Goal: Task Accomplishment & Management: Complete application form

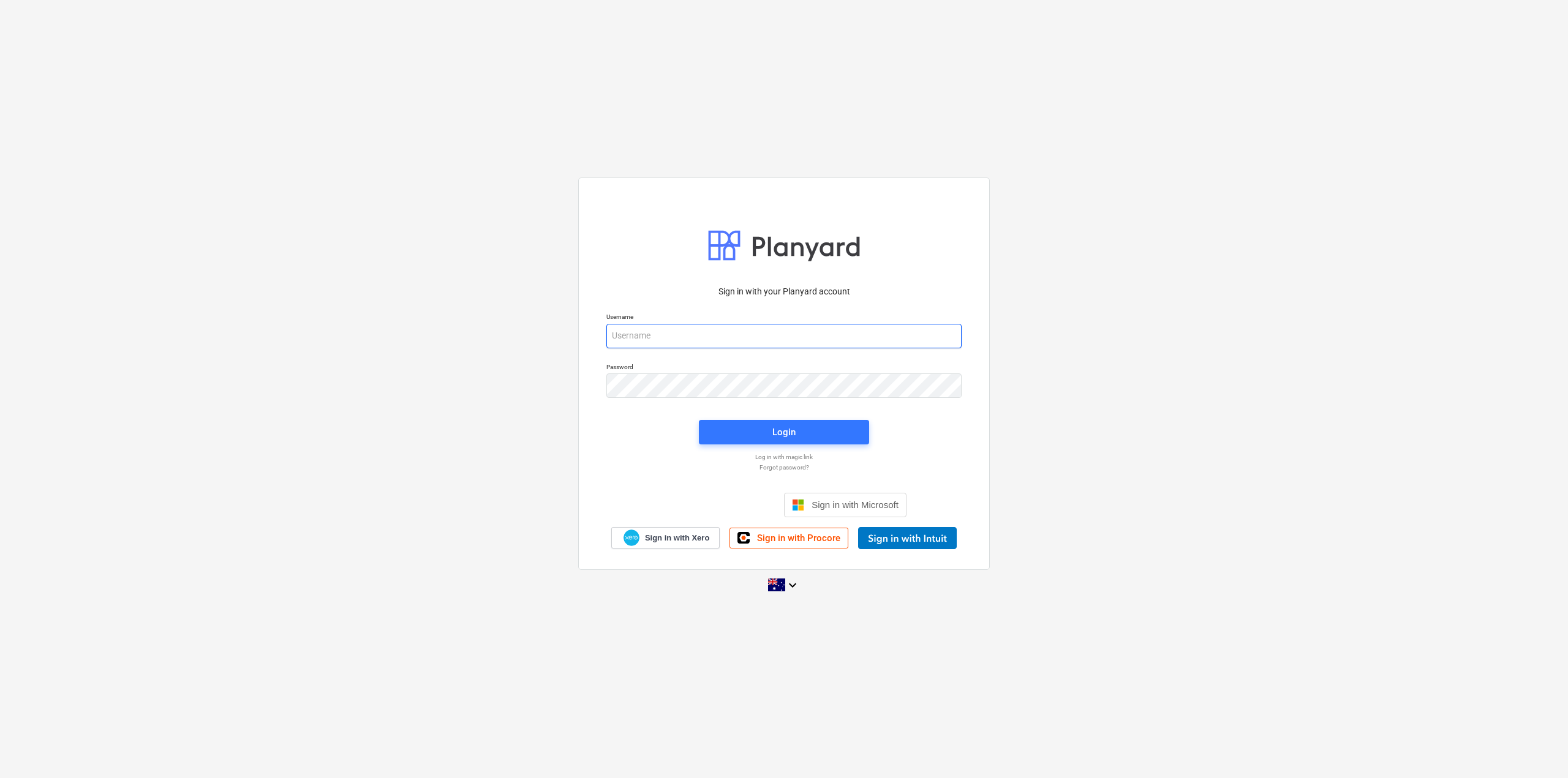
type input "[EMAIL_ADDRESS][DOMAIN_NAME]"
click at [724, 419] on div "Login" at bounding box center [784, 433] width 185 height 40
click at [727, 427] on span "Login" at bounding box center [784, 433] width 141 height 16
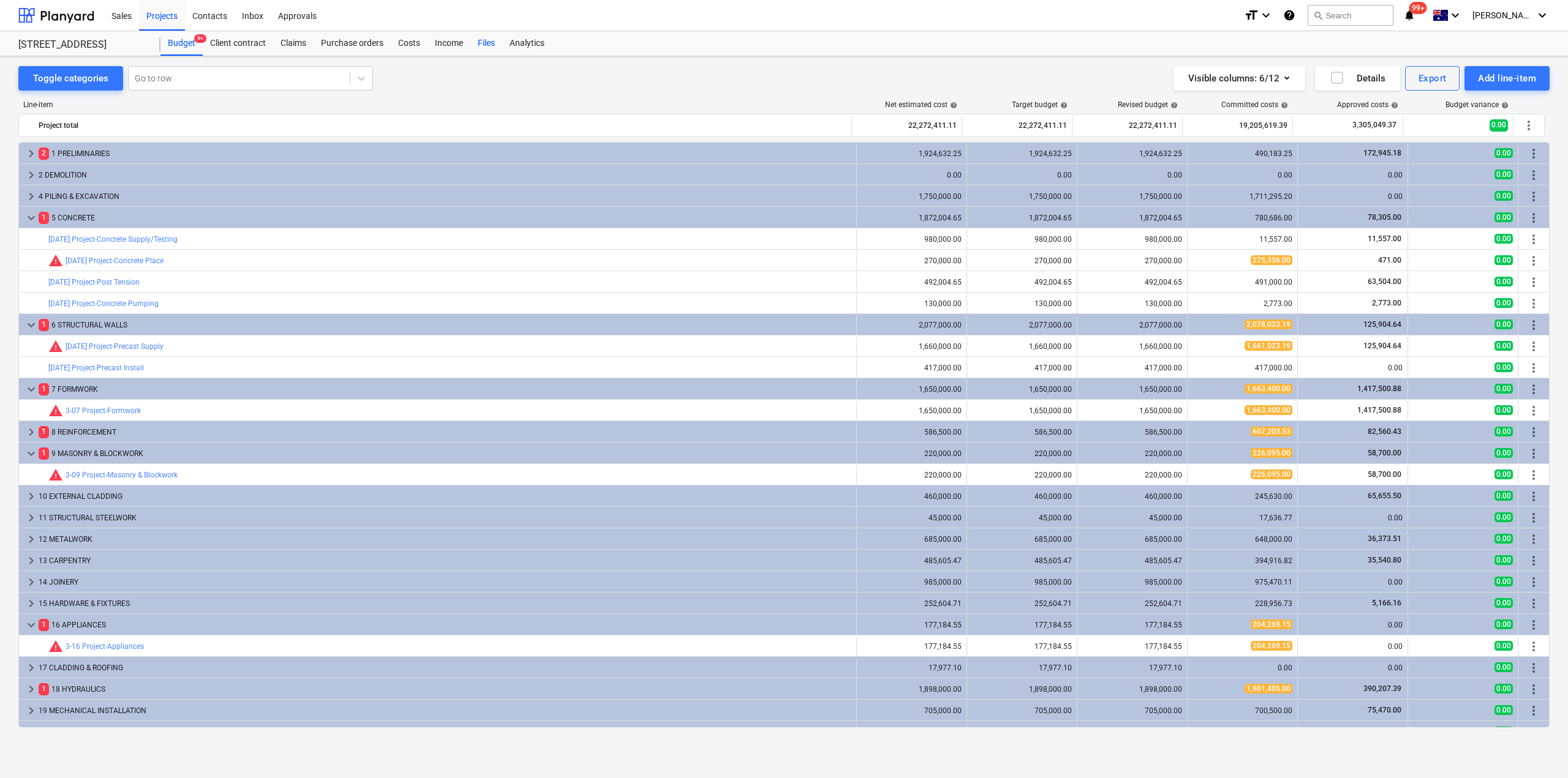
click at [486, 40] on div "Files" at bounding box center [486, 43] width 31 height 24
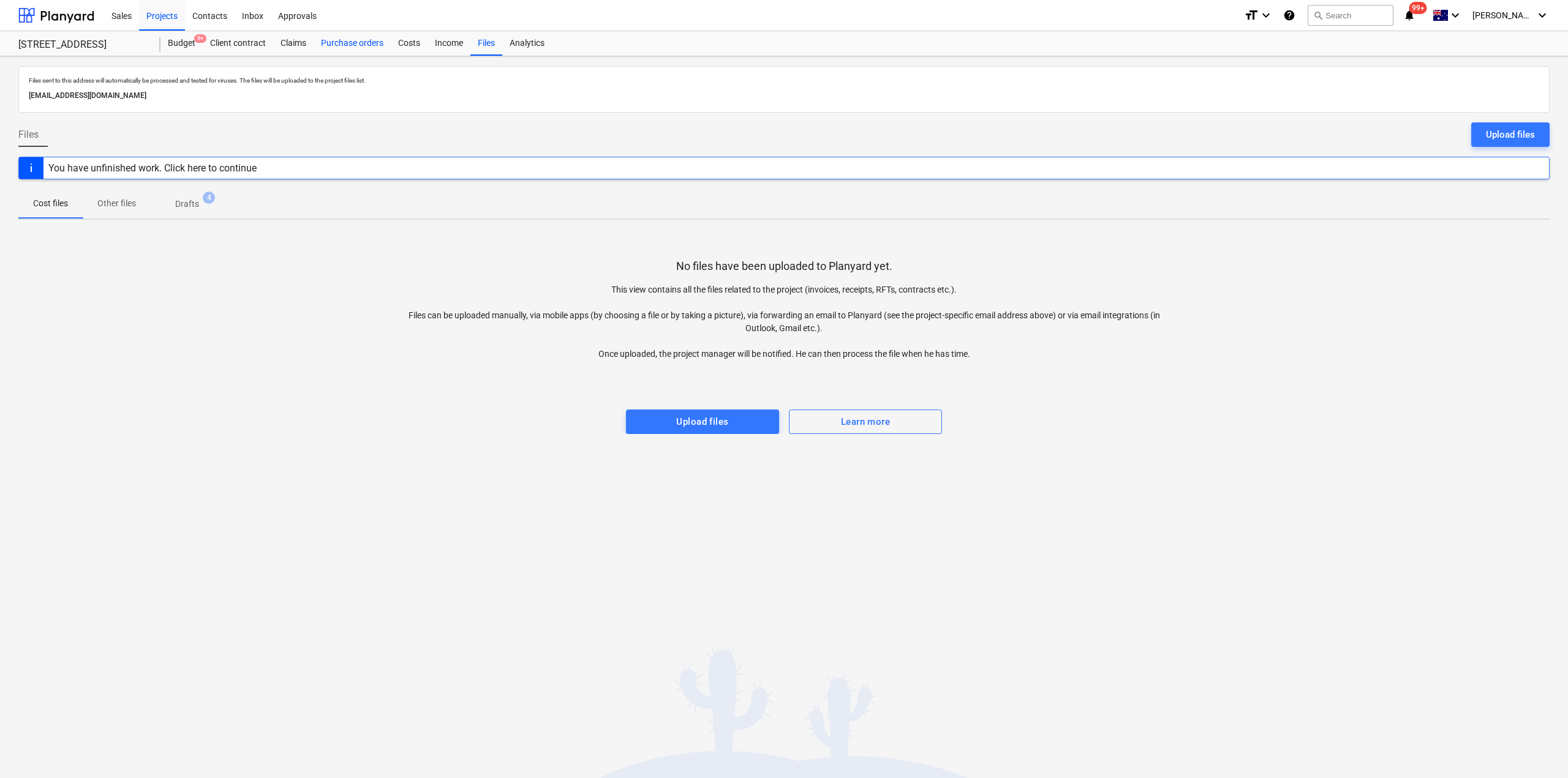
click at [335, 46] on div "Purchase orders" at bounding box center [353, 43] width 77 height 24
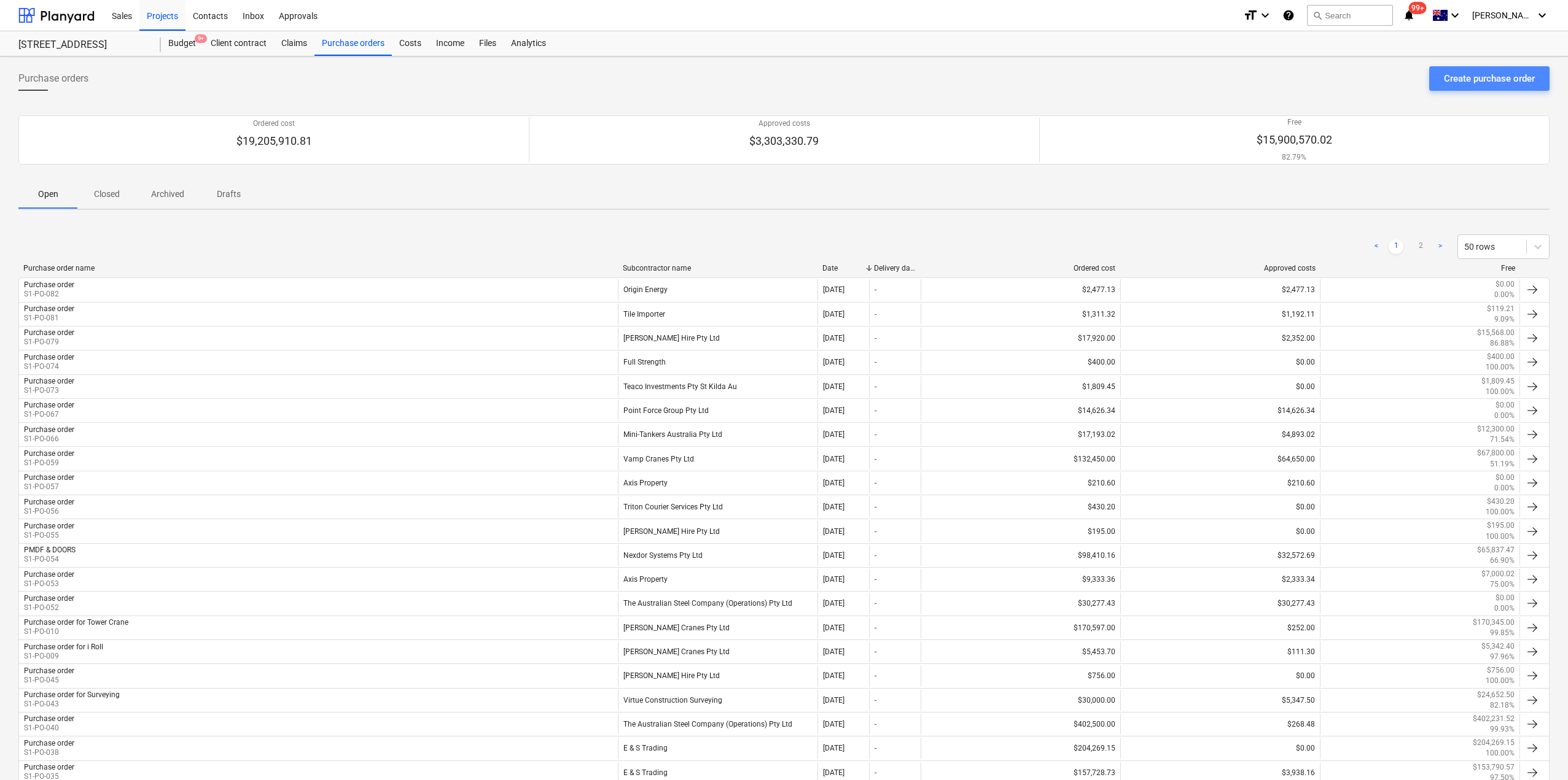
click at [1468, 82] on div "Create purchase order" at bounding box center [1490, 78] width 91 height 16
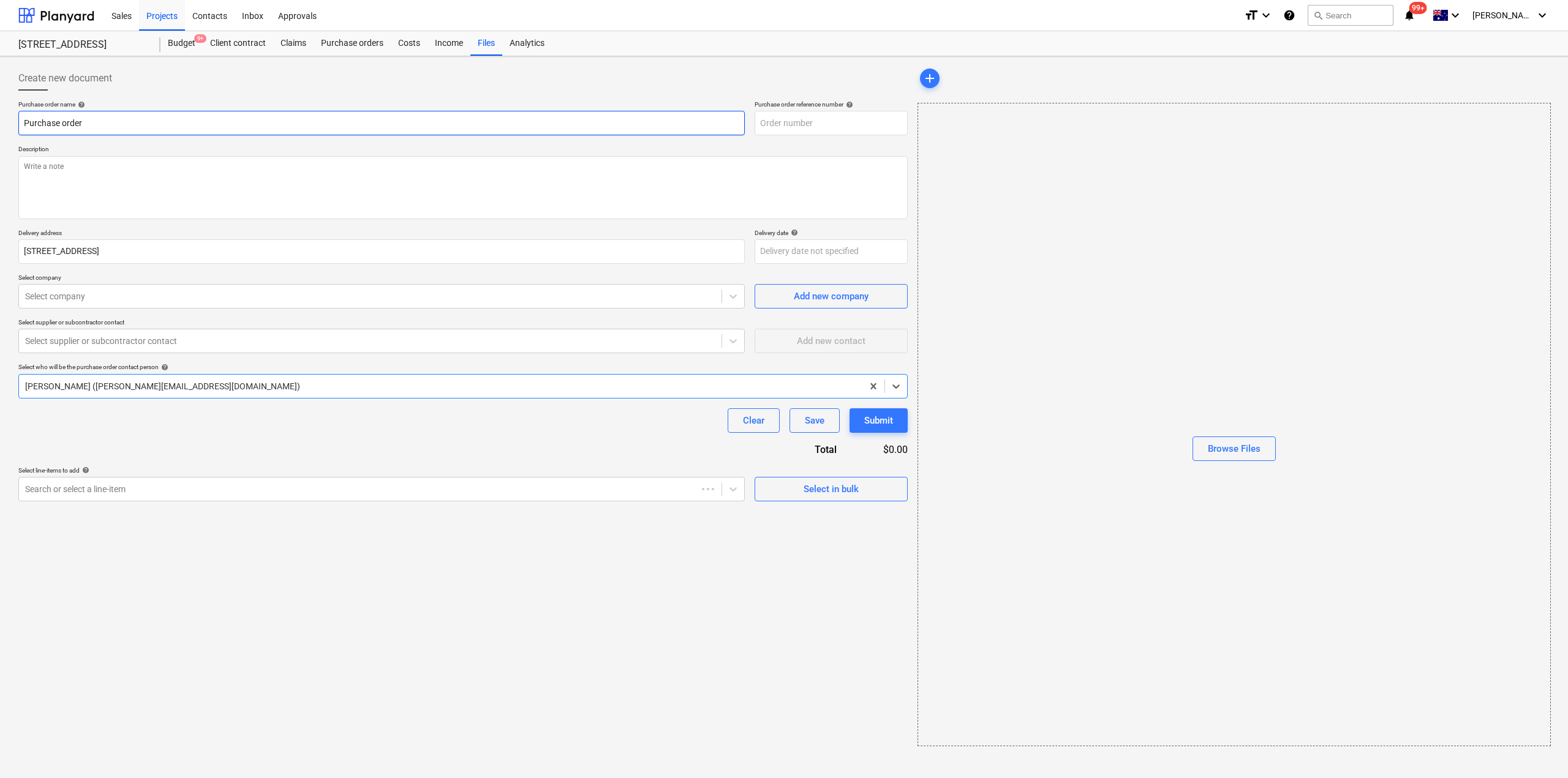
type textarea "x"
type input "S1-PO-087"
click at [84, 179] on textarea at bounding box center [462, 188] width 890 height 63
type textarea "x"
type textarea "G"
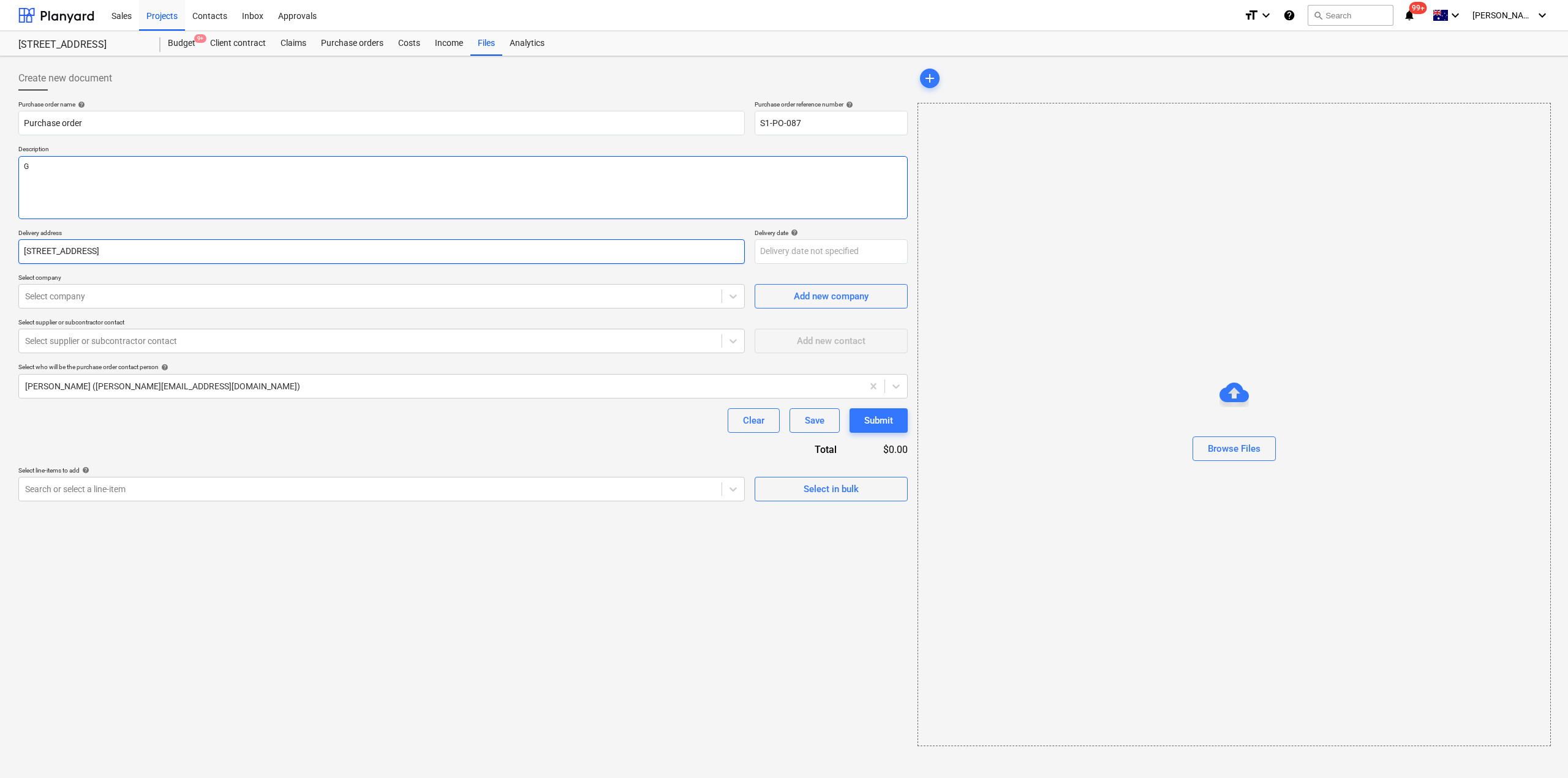
type textarea "x"
type textarea "G"
type textarea "x"
type textarea "S"
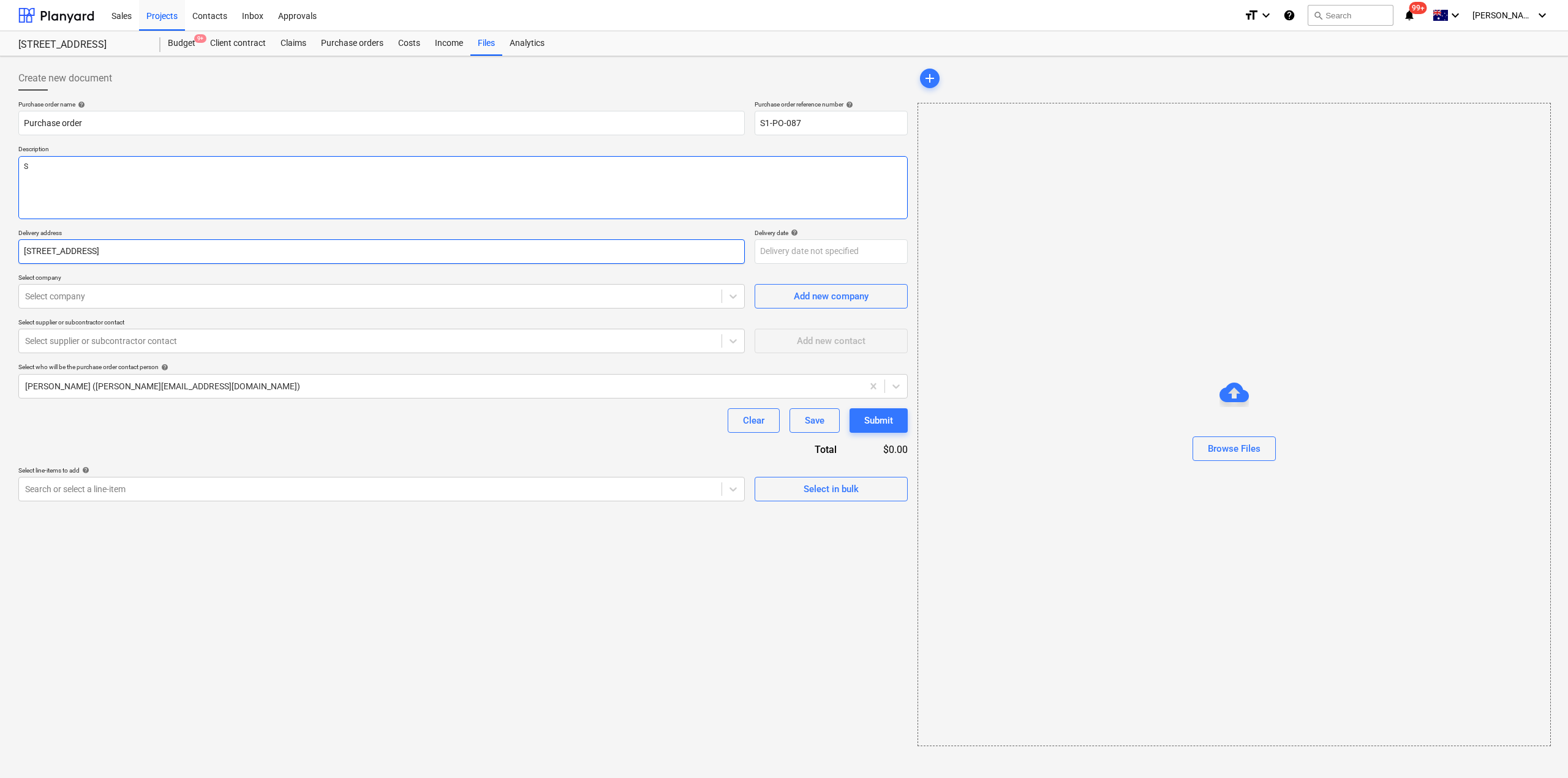
type textarea "x"
type textarea "St"
type textarea "x"
type textarea "Str"
type textarea "x"
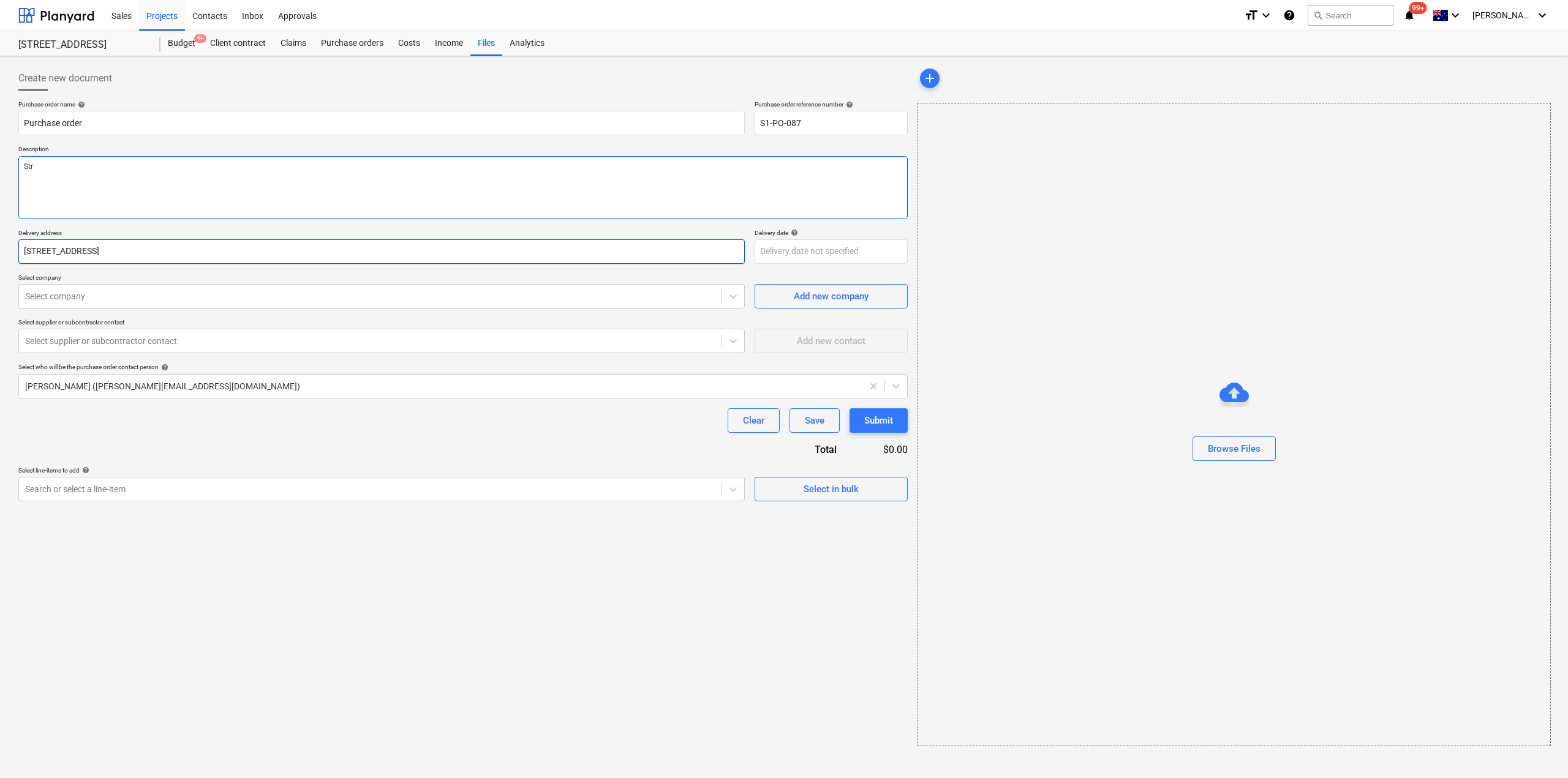
type textarea "Stra"
type textarea "x"
type textarea "Strap"
type textarea "x"
type textarea "[PERSON_NAME]"
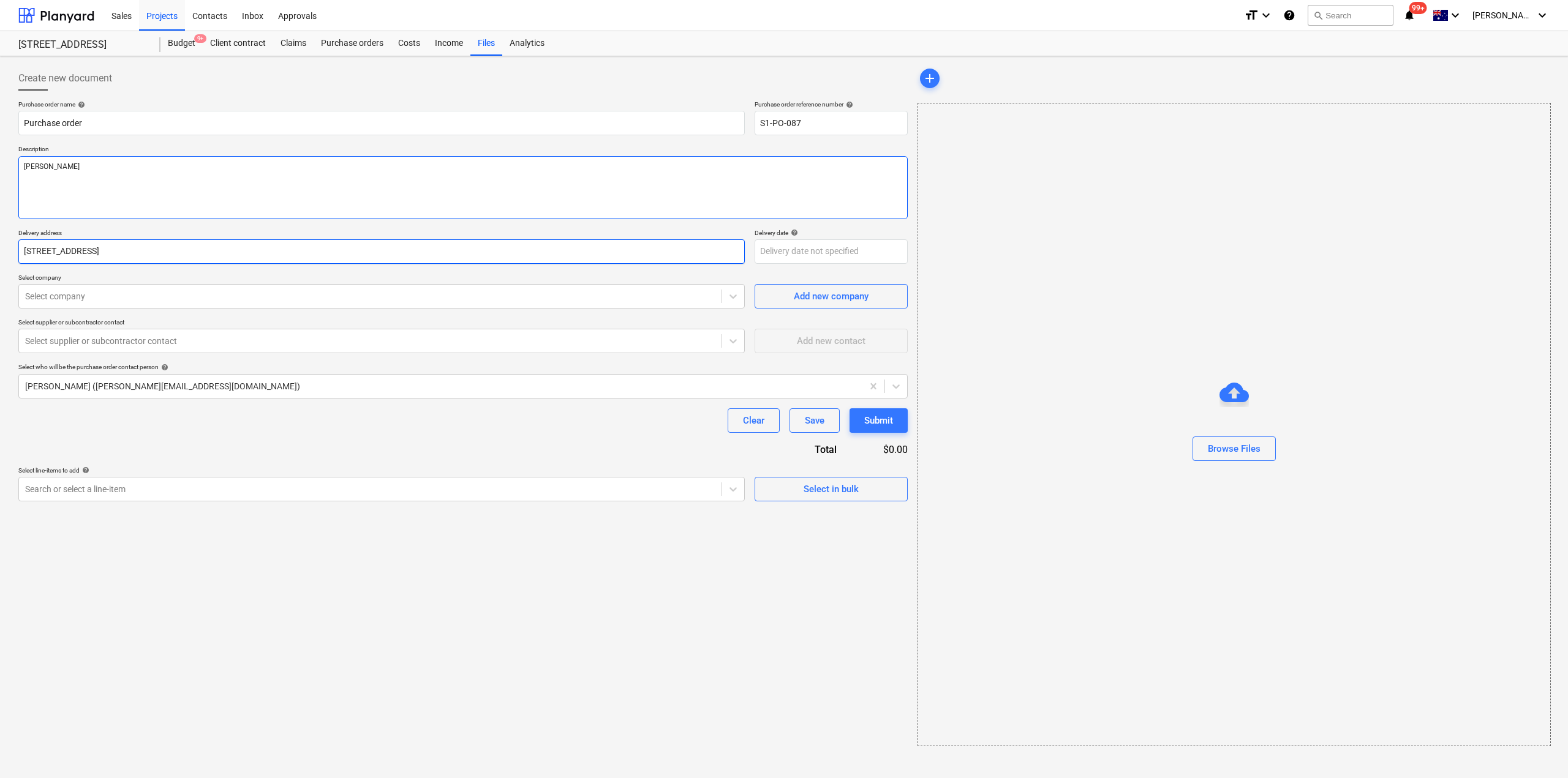
type textarea "x"
type textarea "Strappi"
type textarea "x"
type textarea "Strappin"
type textarea "x"
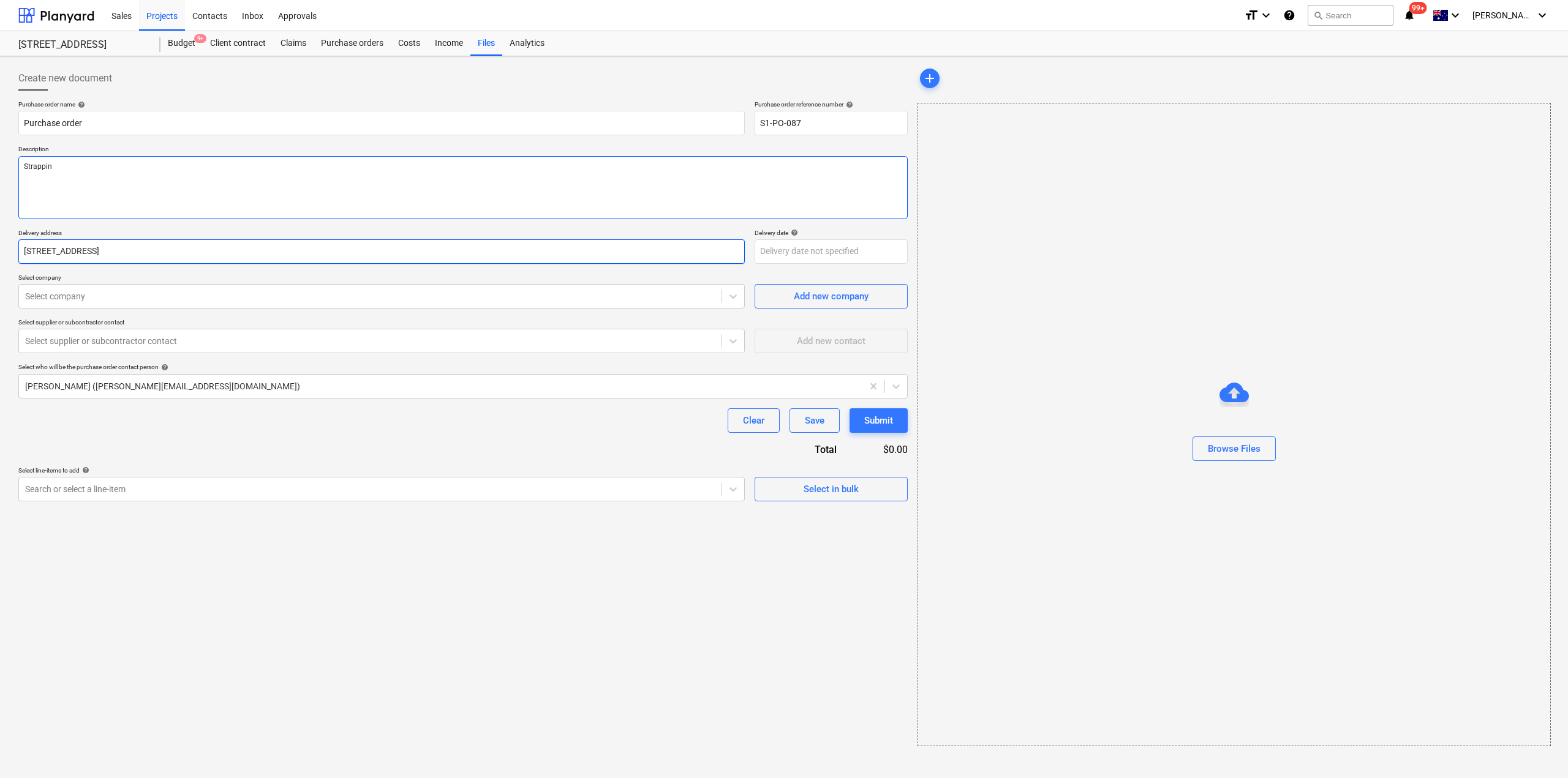
type textarea "Strapping"
type textarea "x"
type textarea "Strapping"
type textarea "x"
type textarea "Strapping a"
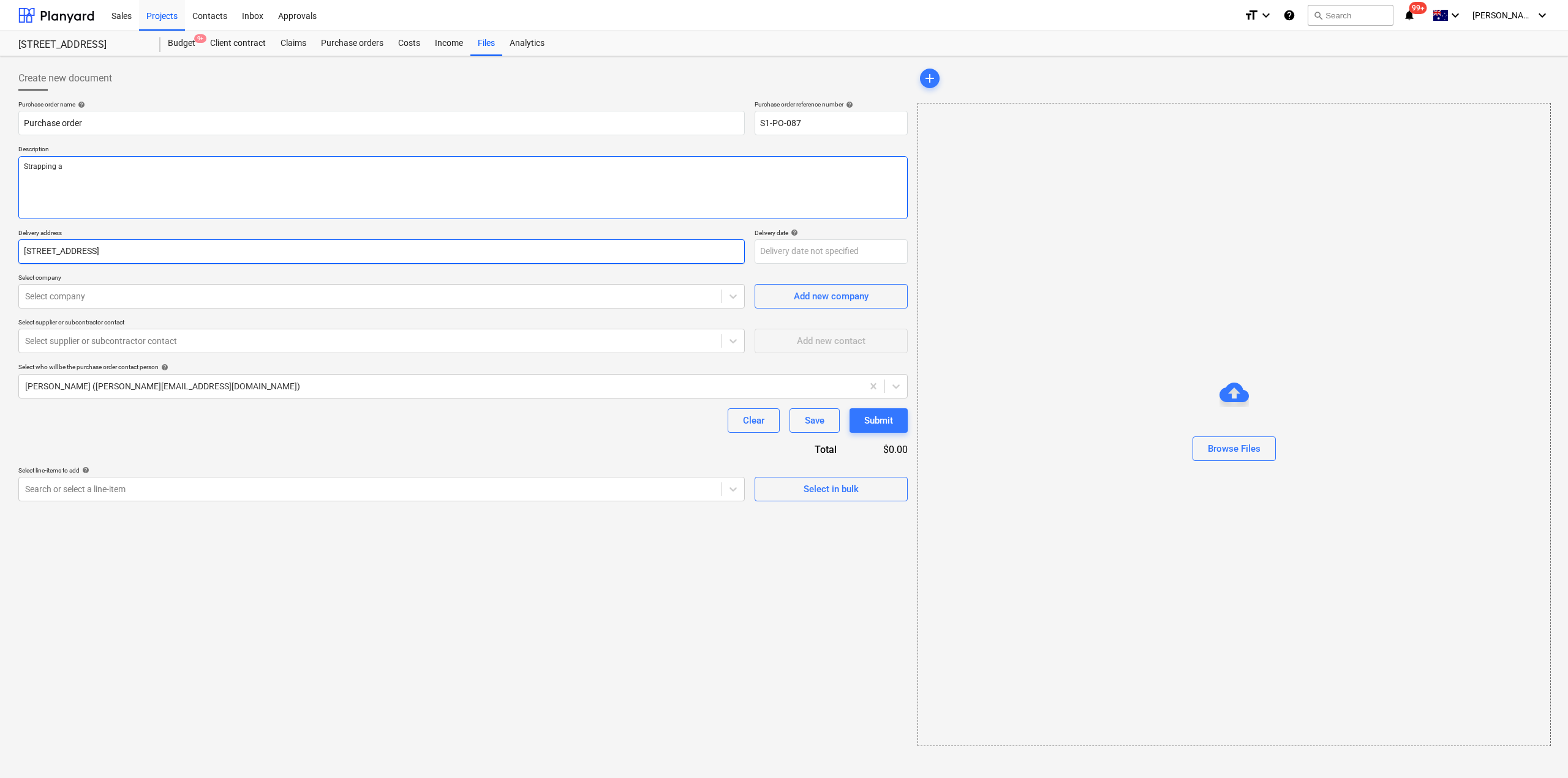
type textarea "x"
type textarea "Strapping an"
type textarea "x"
type textarea "Strapping and"
type textarea "x"
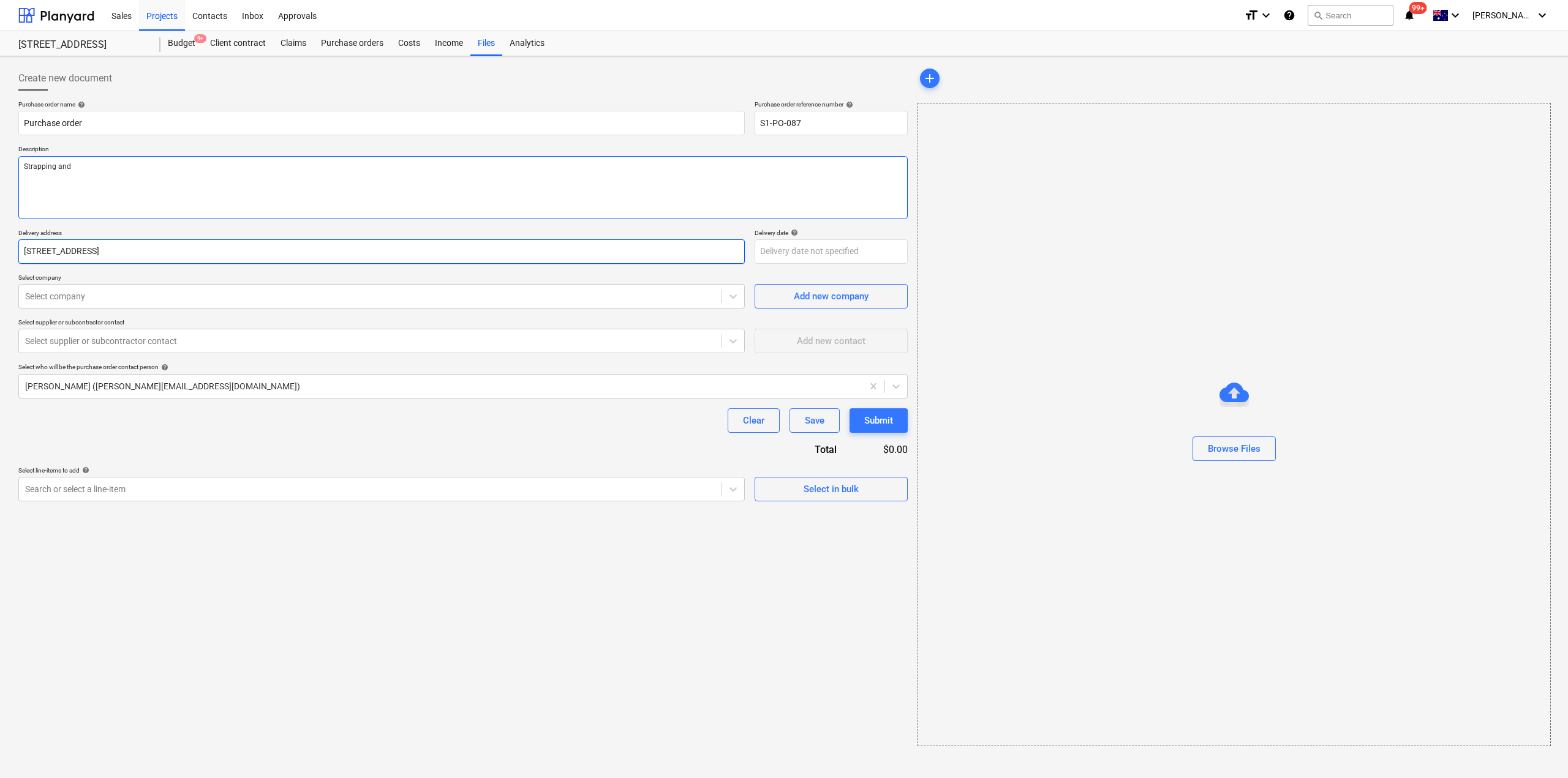
type textarea "Strapping and s"
type textarea "x"
type textarea "Strapping and sh"
type textarea "x"
type textarea "Strapping and sha"
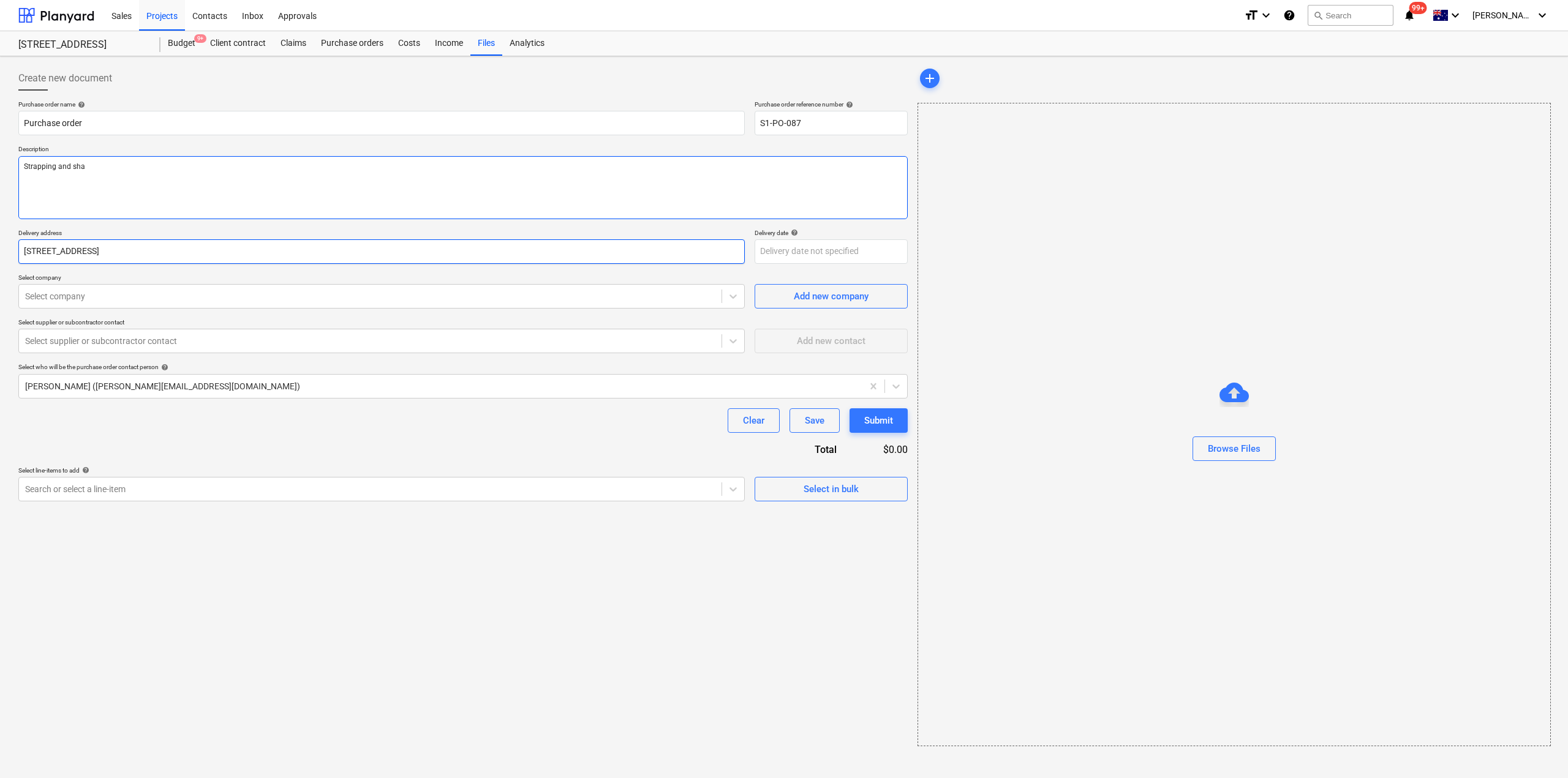
type textarea "x"
type textarea "Strapping and shad"
type textarea "x"
type textarea "Strapping and shade"
type textarea "x"
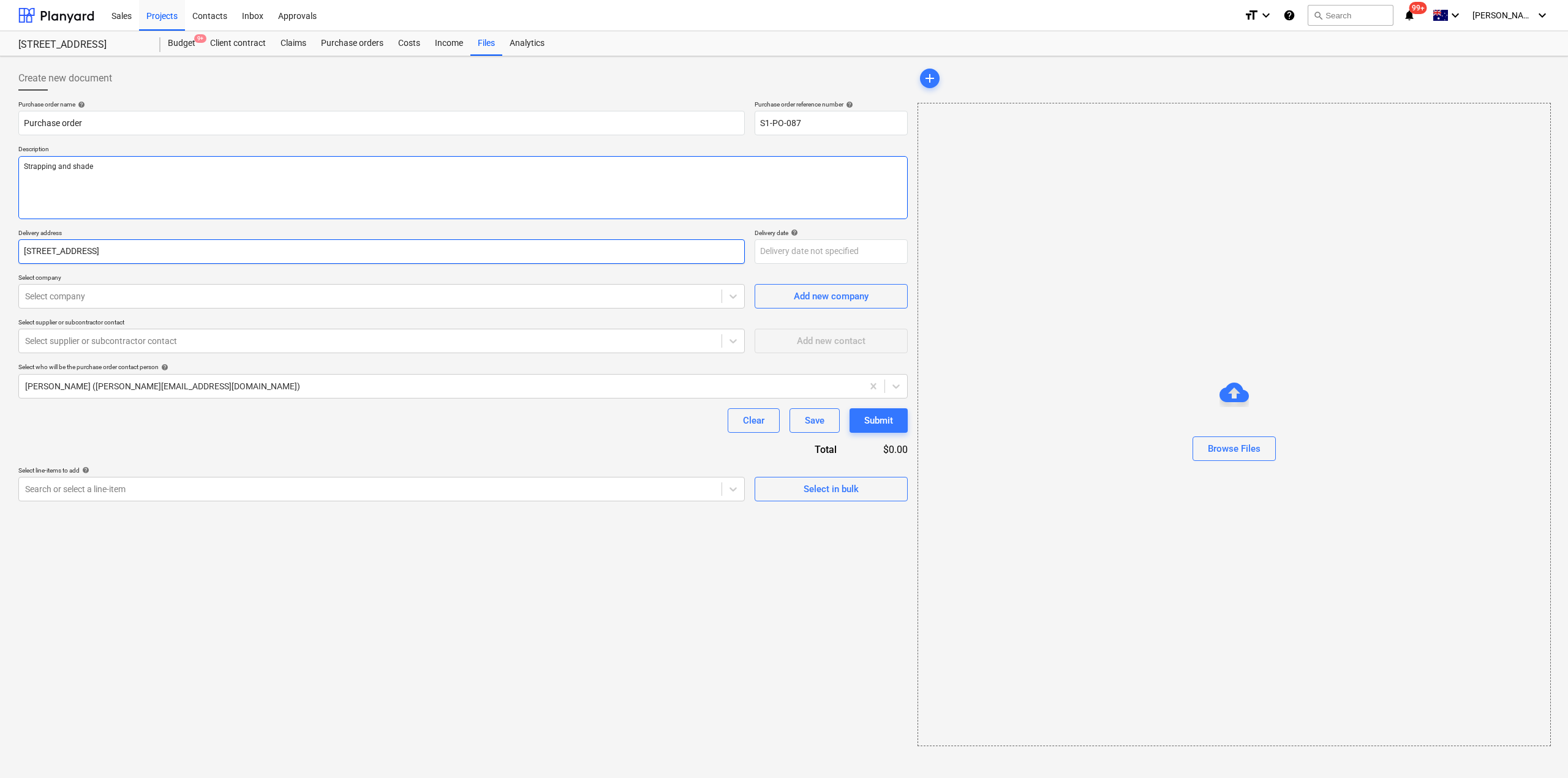
type textarea "Strapping and shadec"
type textarea "x"
type textarea "Strapping and shadecl"
type textarea "x"
type textarea "Strapping and shadeclo"
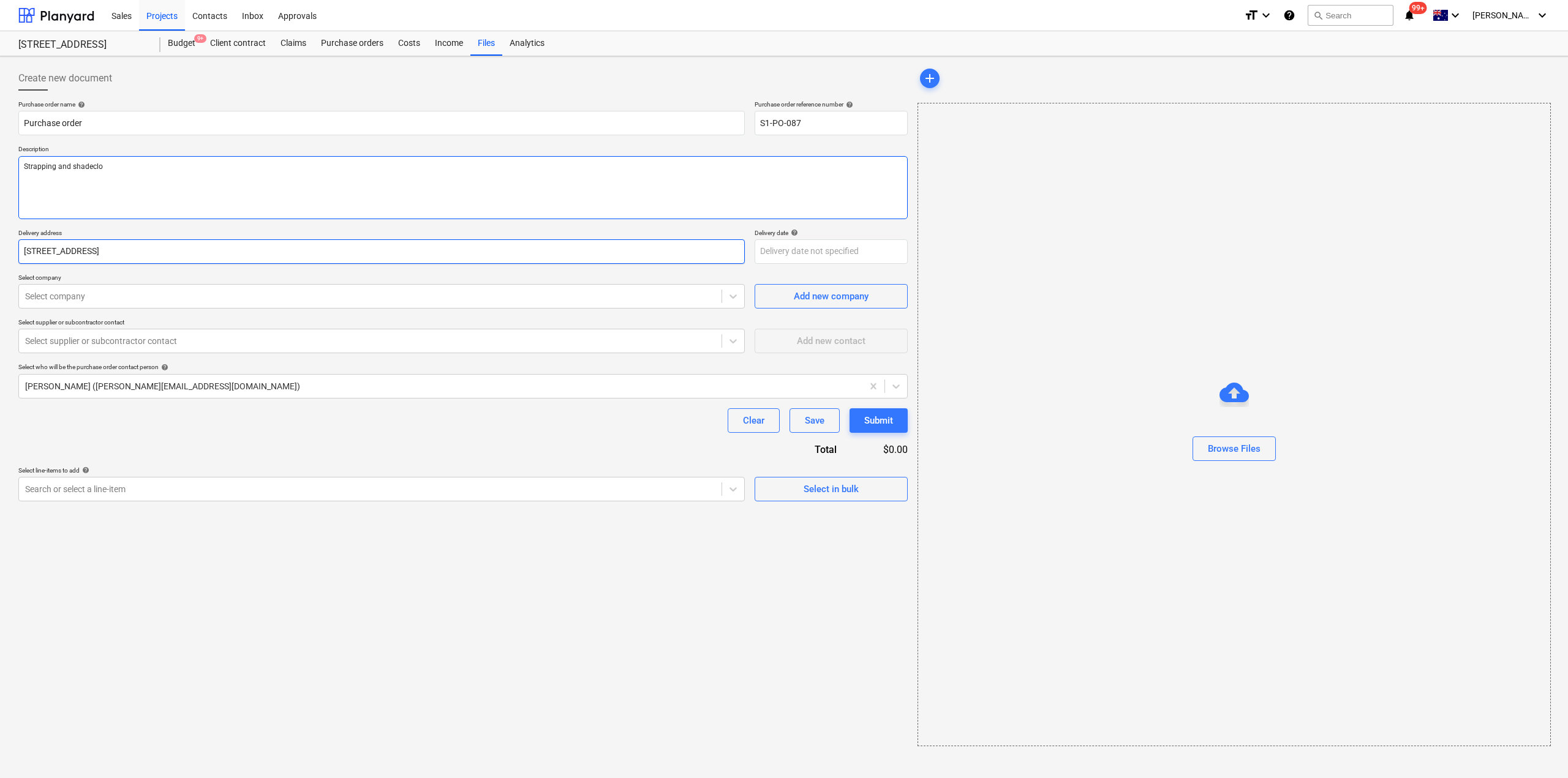
type textarea "x"
type textarea "Strapping and shadeclot"
type textarea "x"
type textarea "Strapping and shadecloth"
type textarea "x"
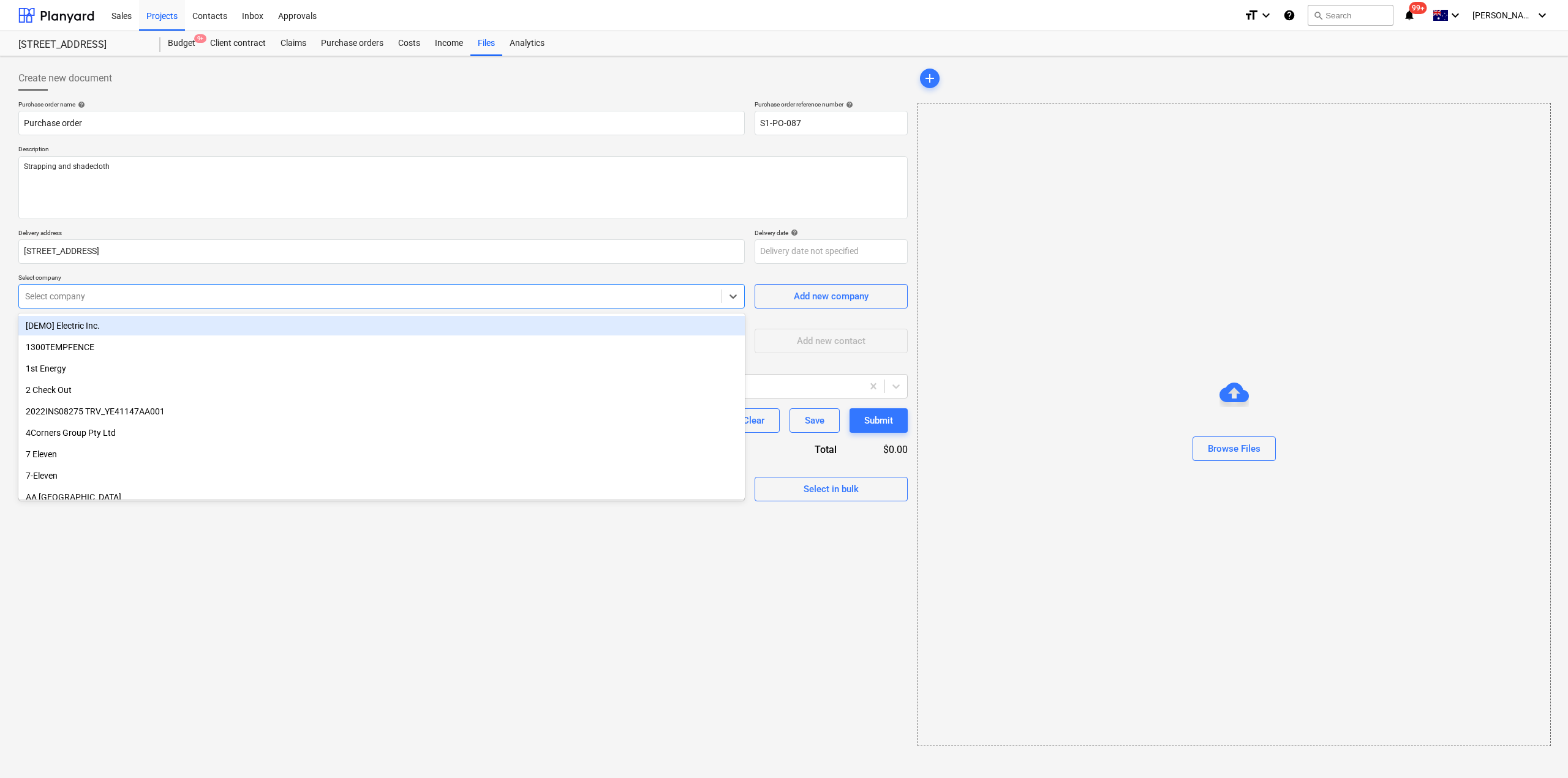
click at [75, 300] on div at bounding box center [370, 297] width 690 height 13
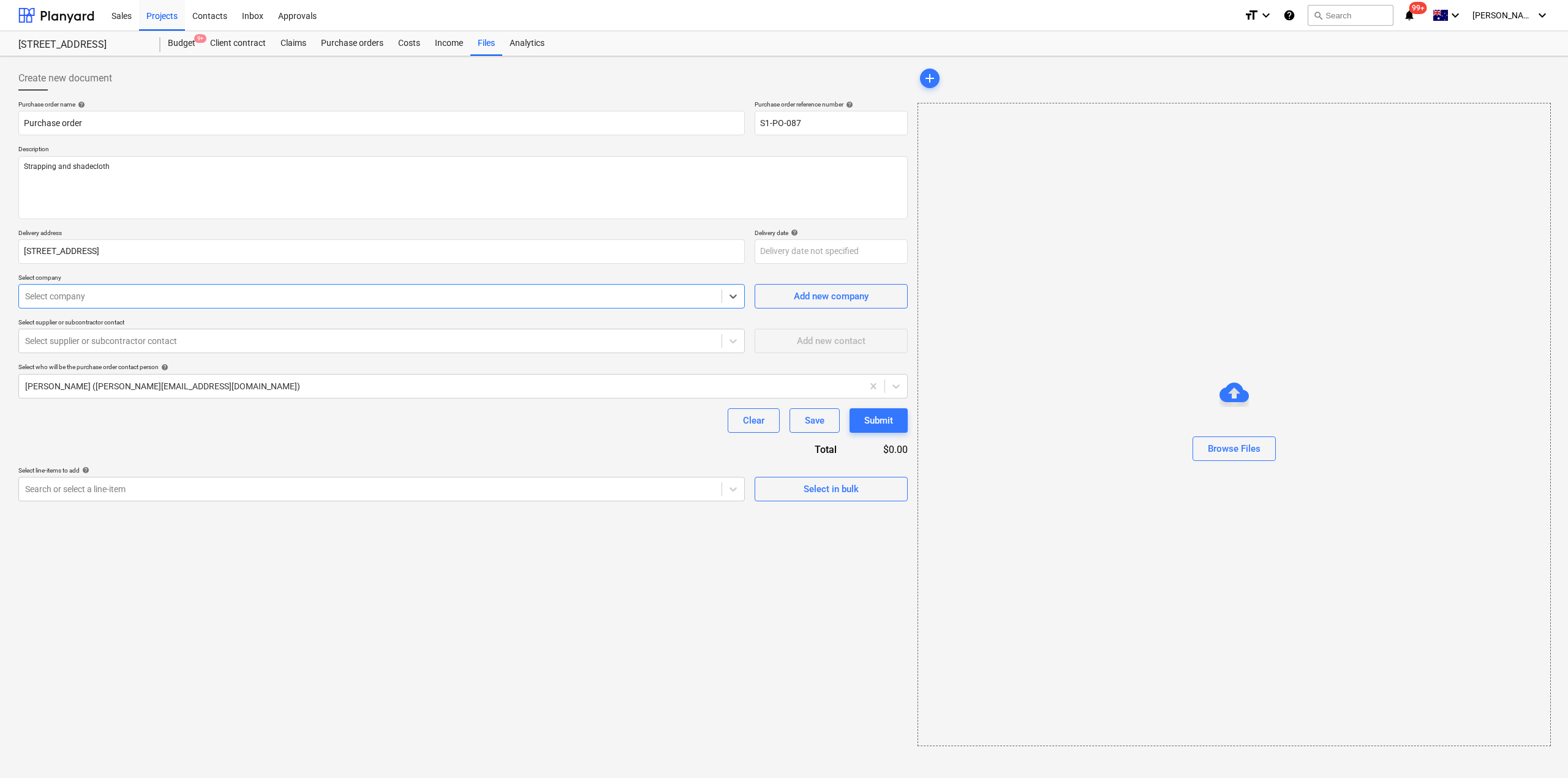
click at [128, 300] on div at bounding box center [370, 297] width 690 height 13
click at [106, 300] on div at bounding box center [370, 297] width 690 height 13
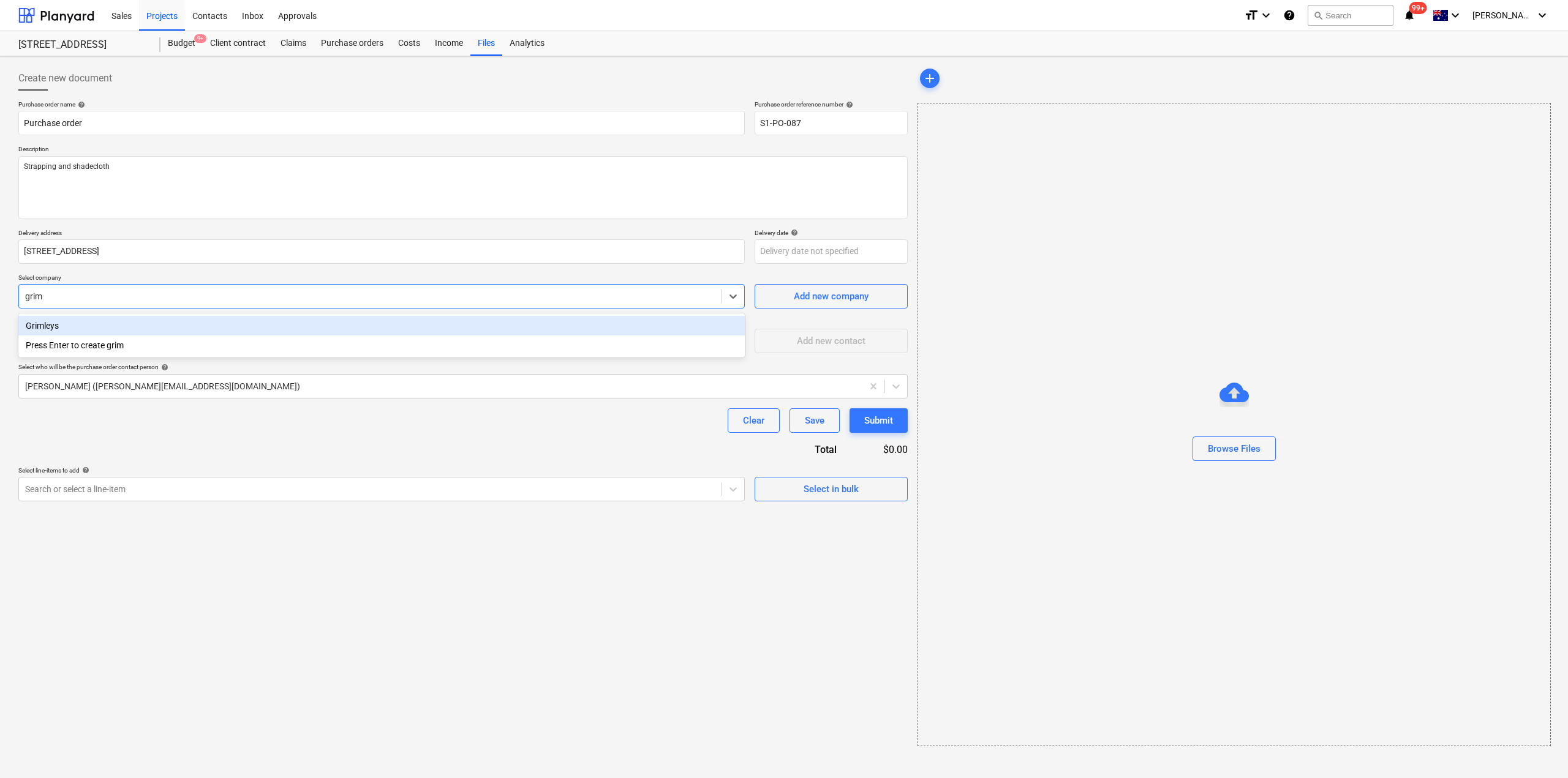
type input "griml"
click at [89, 327] on div "Grimleys" at bounding box center [381, 326] width 726 height 20
type textarea "x"
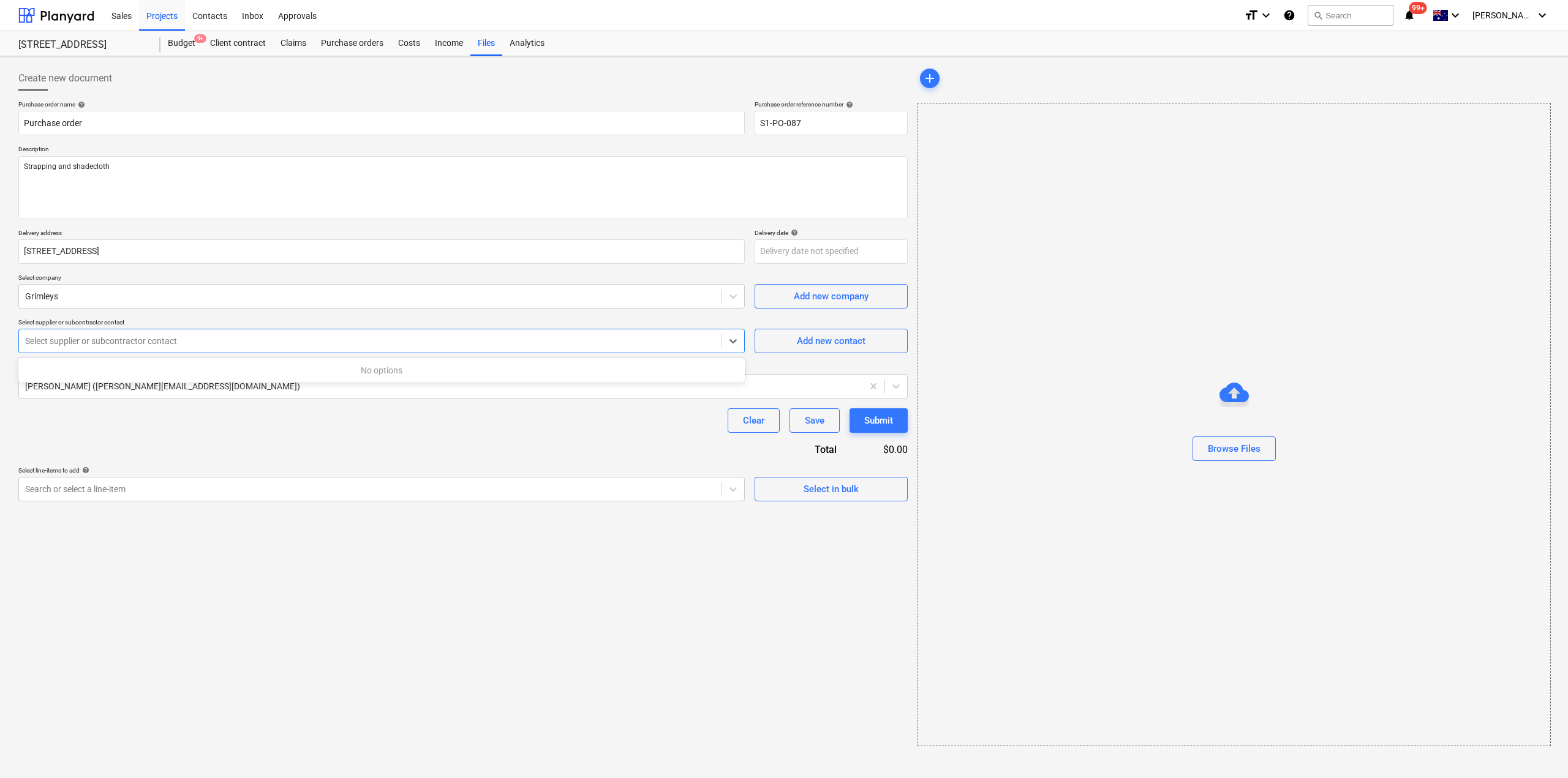
click at [100, 341] on div at bounding box center [370, 341] width 690 height 13
type textarea "x"
click at [231, 460] on div "Purchase order name help Purchase order Purchase order reference number help S1…" at bounding box center [462, 301] width 890 height 401
click at [807, 580] on div "Create new document Purchase order name help Purchase order Purchase order refe…" at bounding box center [462, 406] width 899 height 690
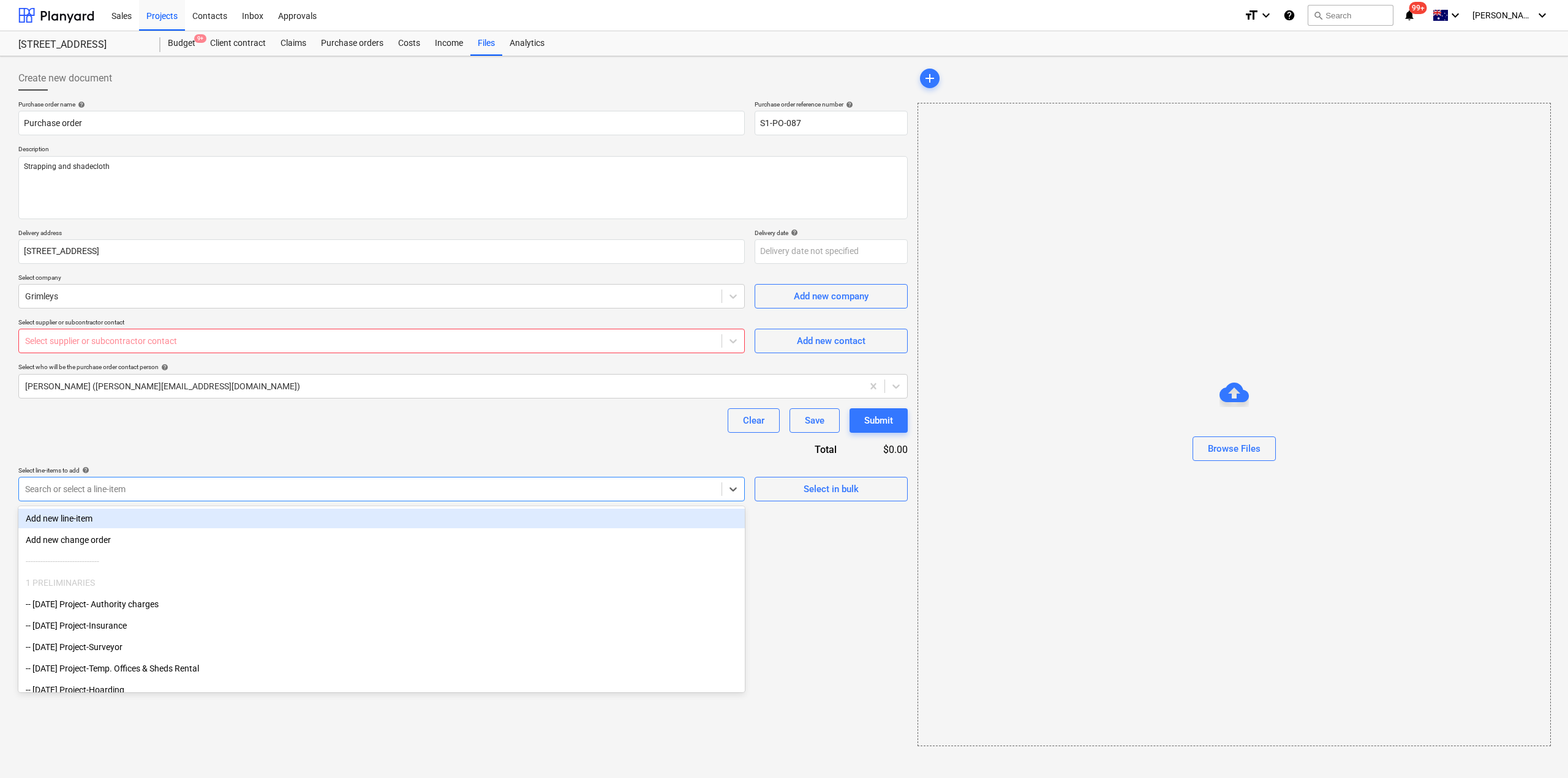
click at [574, 496] on div "Search or select a line-item" at bounding box center [370, 488] width 703 height 17
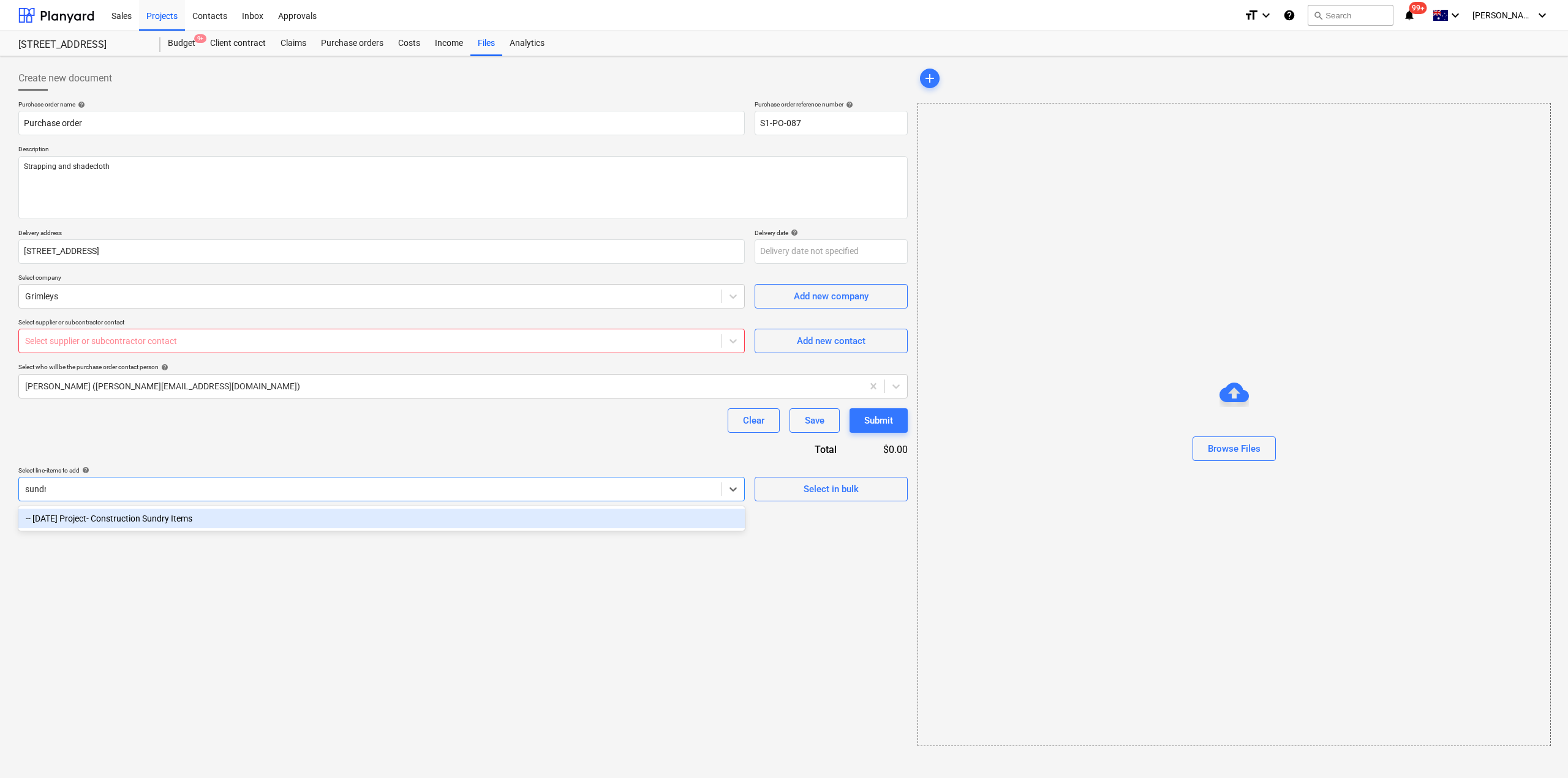
type input "sundry"
click at [578, 522] on div "-- [DATE] Project- Construction Sundry Items" at bounding box center [381, 519] width 726 height 20
type textarea "x"
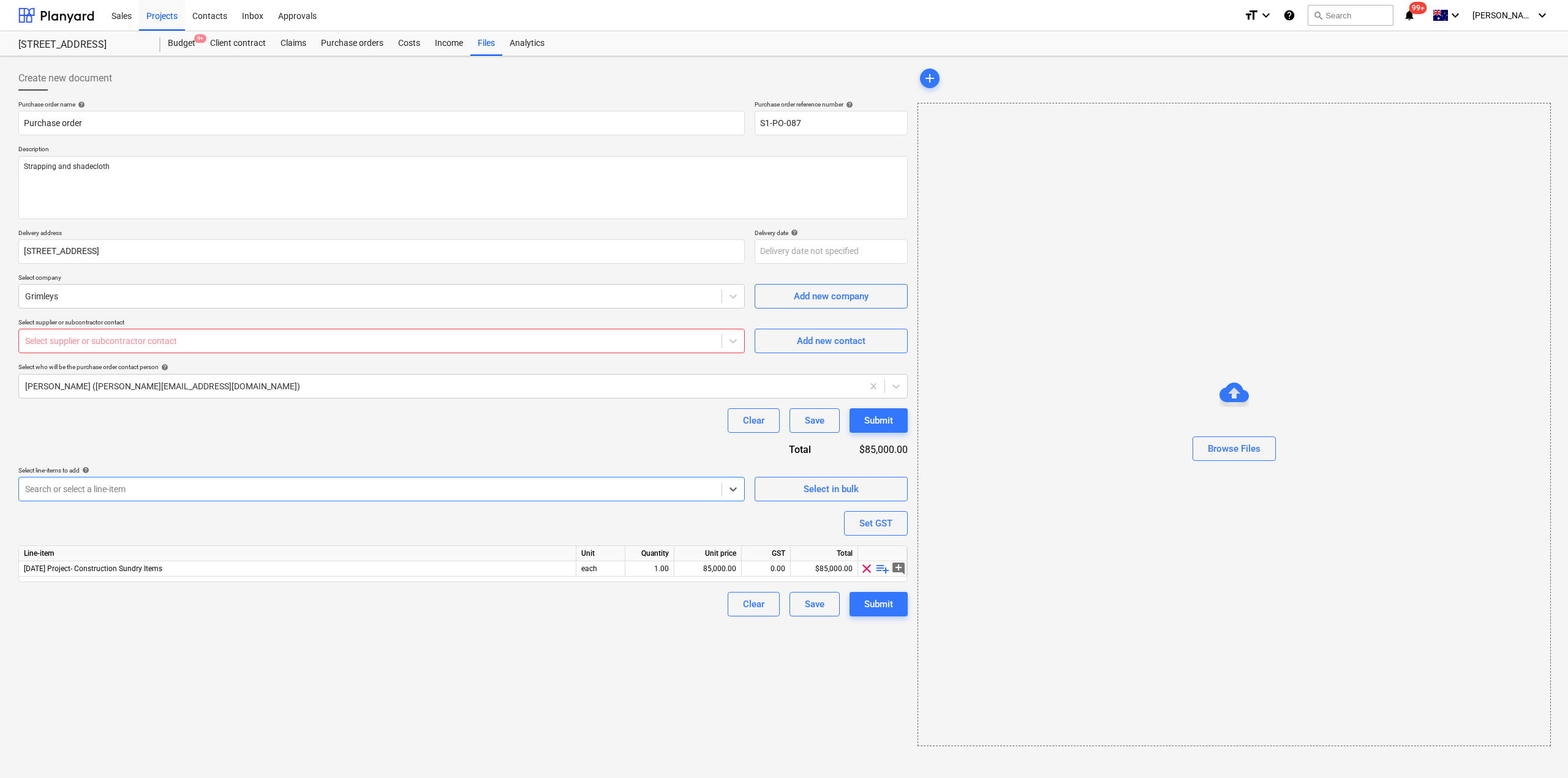
click at [748, 661] on div "Create new document Purchase order name help Purchase order Purchase order refe…" at bounding box center [462, 406] width 899 height 690
click at [884, 571] on span "playlist_add" at bounding box center [883, 568] width 14 height 14
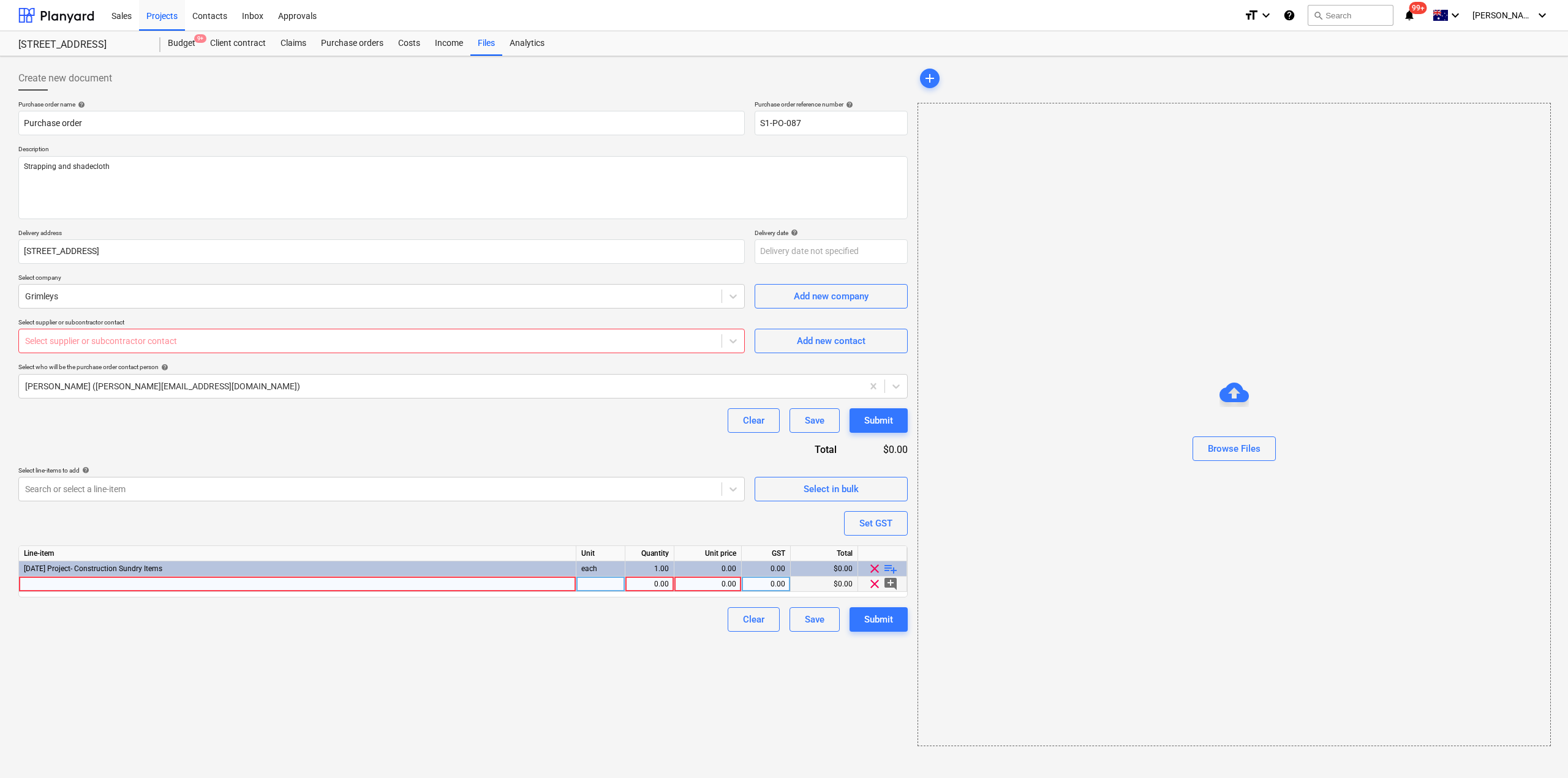
click at [529, 586] on div at bounding box center [298, 584] width 558 height 15
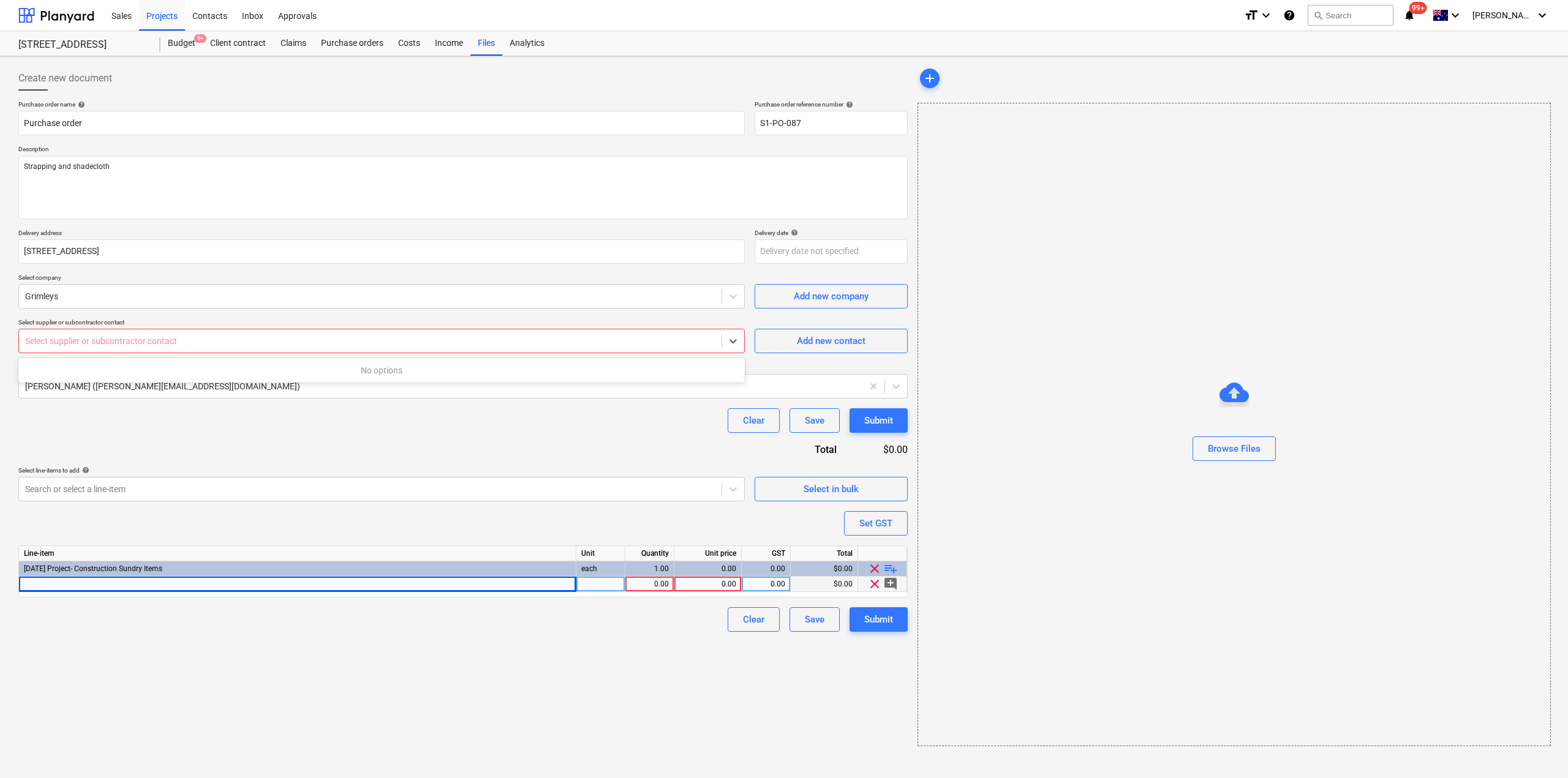
click at [327, 352] on div "Select supplier or subcontractor contact" at bounding box center [381, 341] width 726 height 24
click at [381, 448] on div "Purchase order name help Purchase order Purchase order reference number help S1…" at bounding box center [462, 366] width 890 height 532
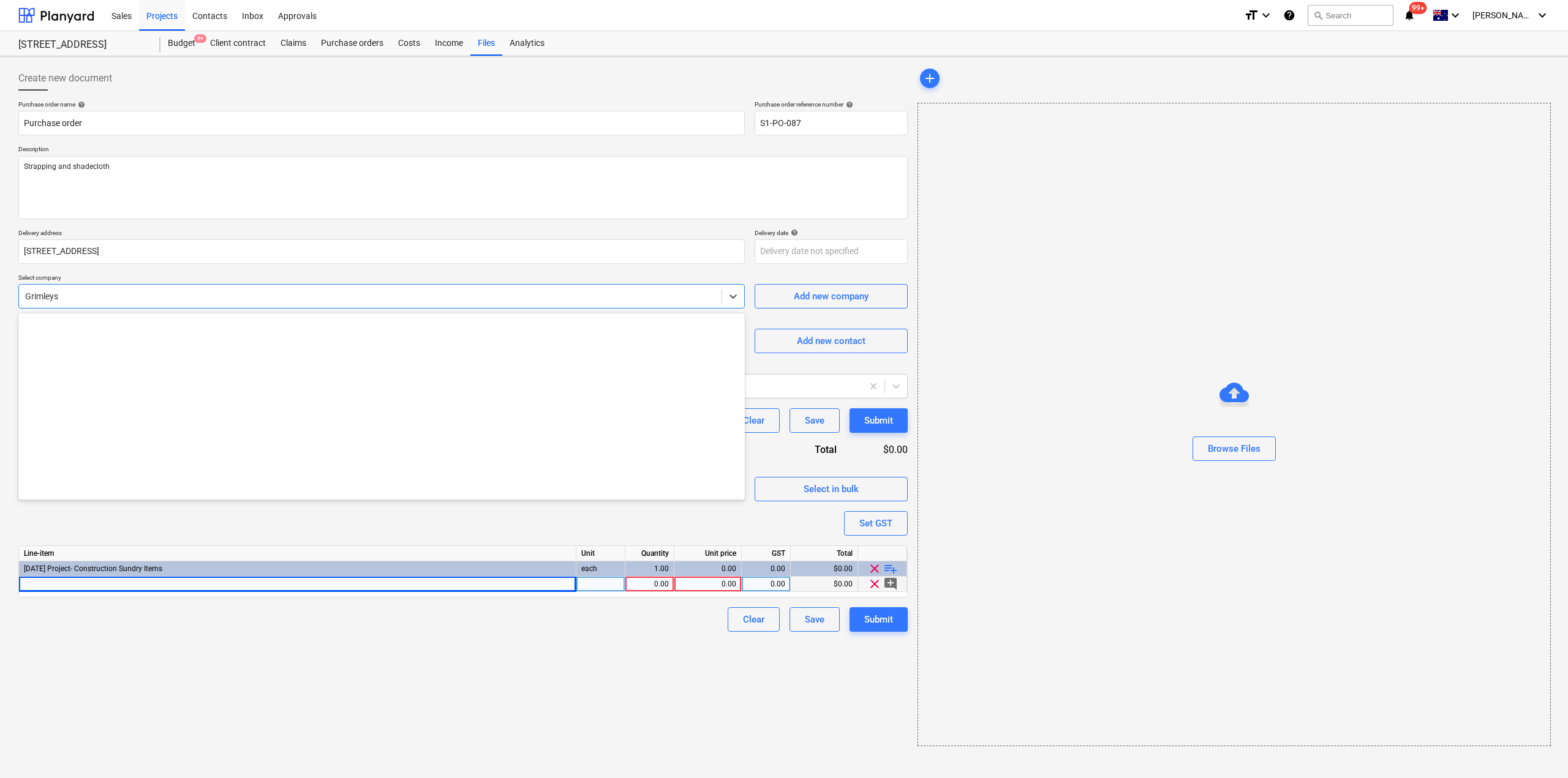
click at [208, 299] on div at bounding box center [370, 297] width 690 height 13
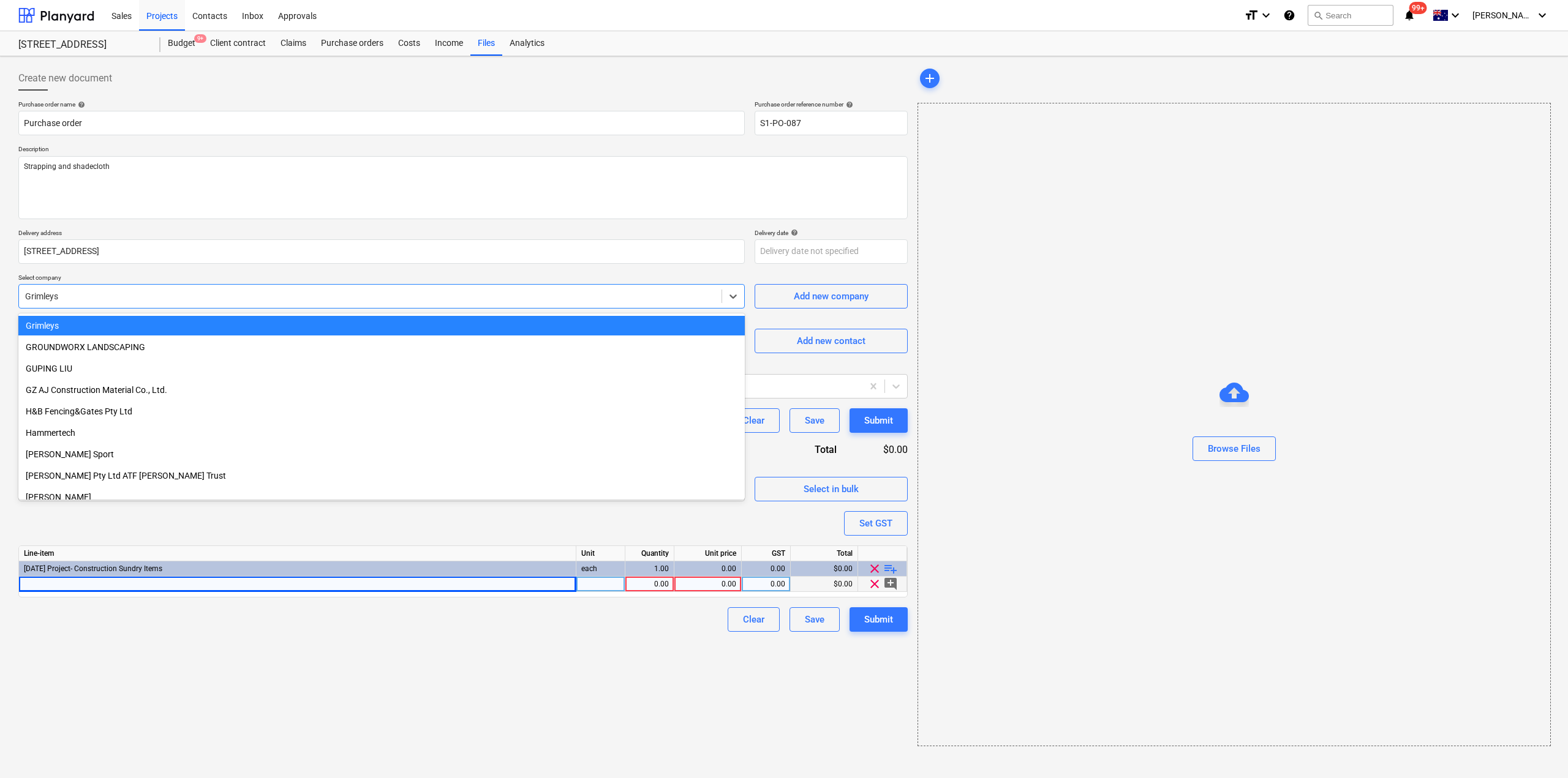
click at [208, 299] on div at bounding box center [370, 297] width 690 height 13
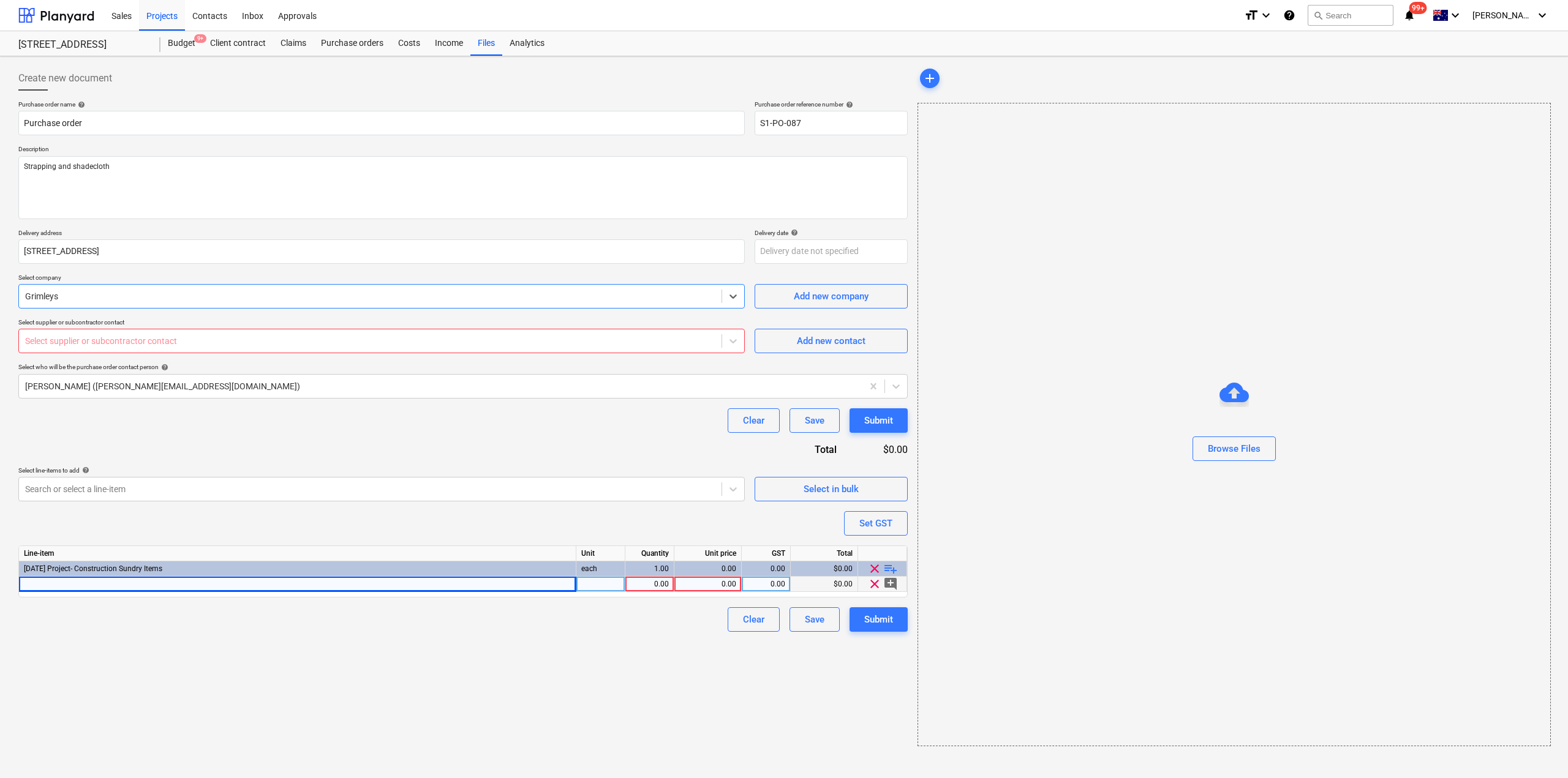
type textarea "x"
click at [196, 343] on div at bounding box center [370, 341] width 690 height 13
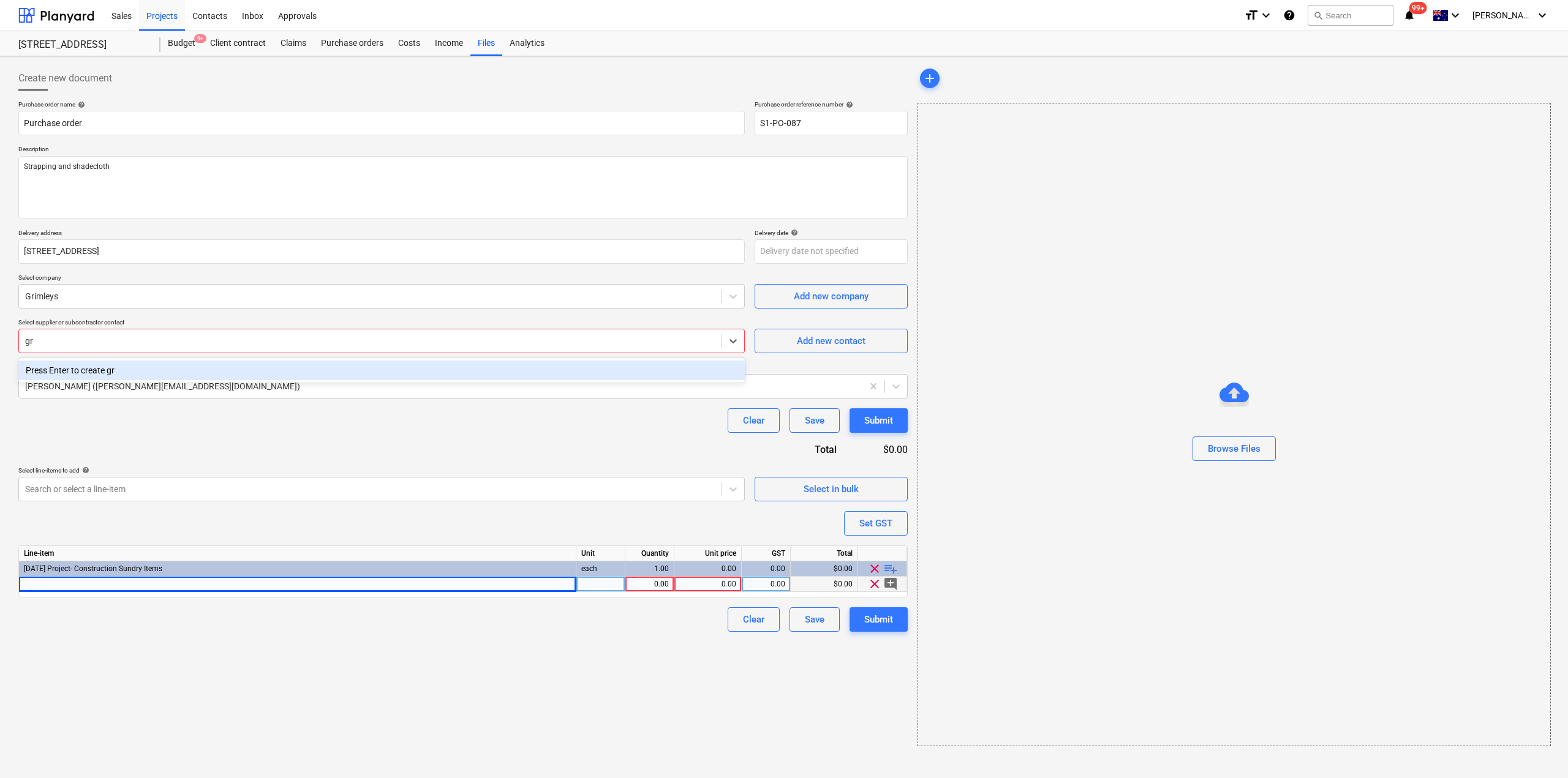
type input "gr"
type textarea "x"
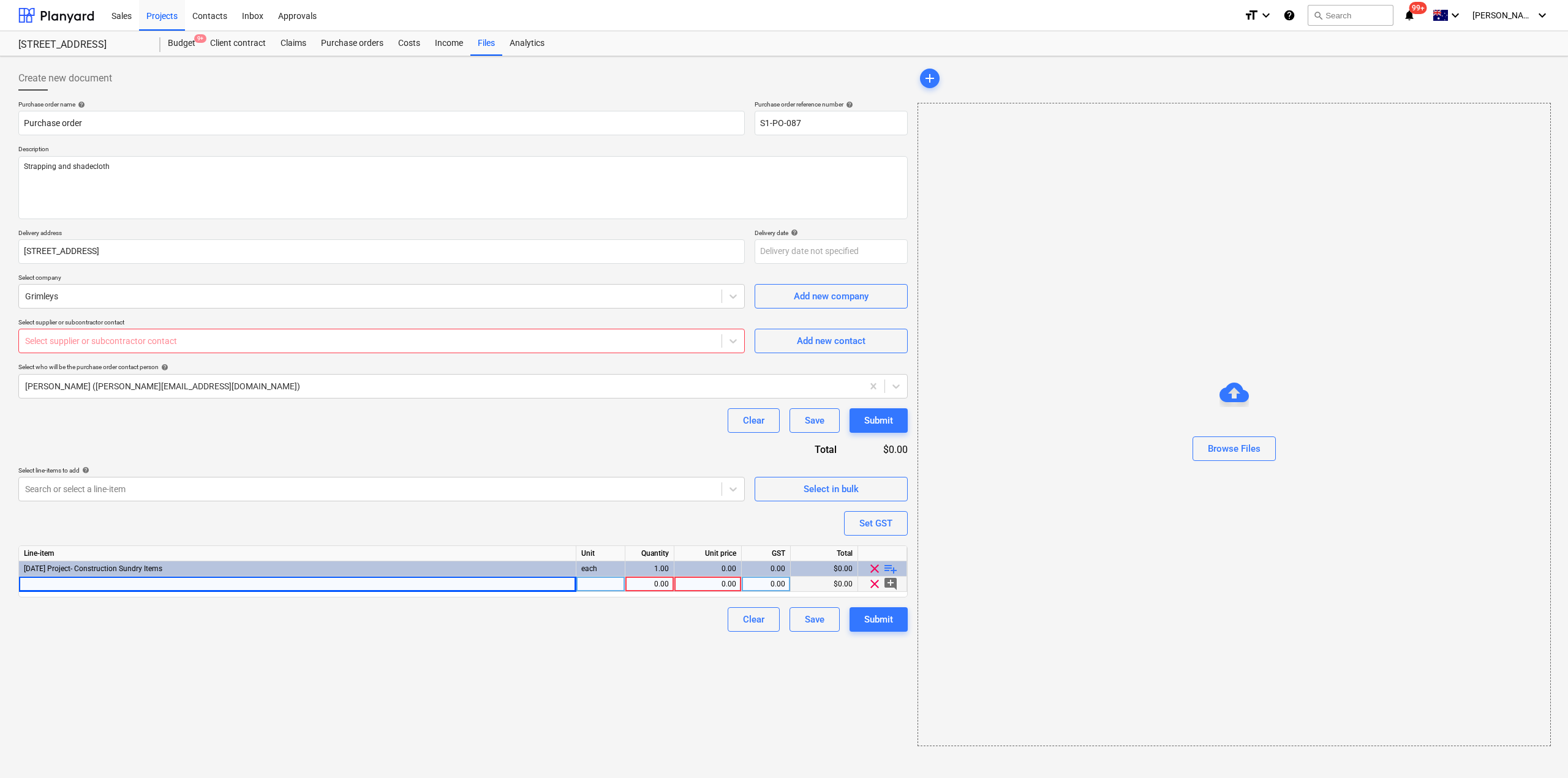
click at [252, 450] on div "Purchase order name help Purchase order Purchase order reference number help S1…" at bounding box center [462, 366] width 890 height 532
click at [246, 335] on div at bounding box center [370, 341] width 690 height 13
click at [308, 434] on div "Purchase order name help Purchase order Purchase order reference number help S1…" at bounding box center [462, 366] width 890 height 532
click at [792, 336] on span "Add new contact" at bounding box center [831, 341] width 122 height 16
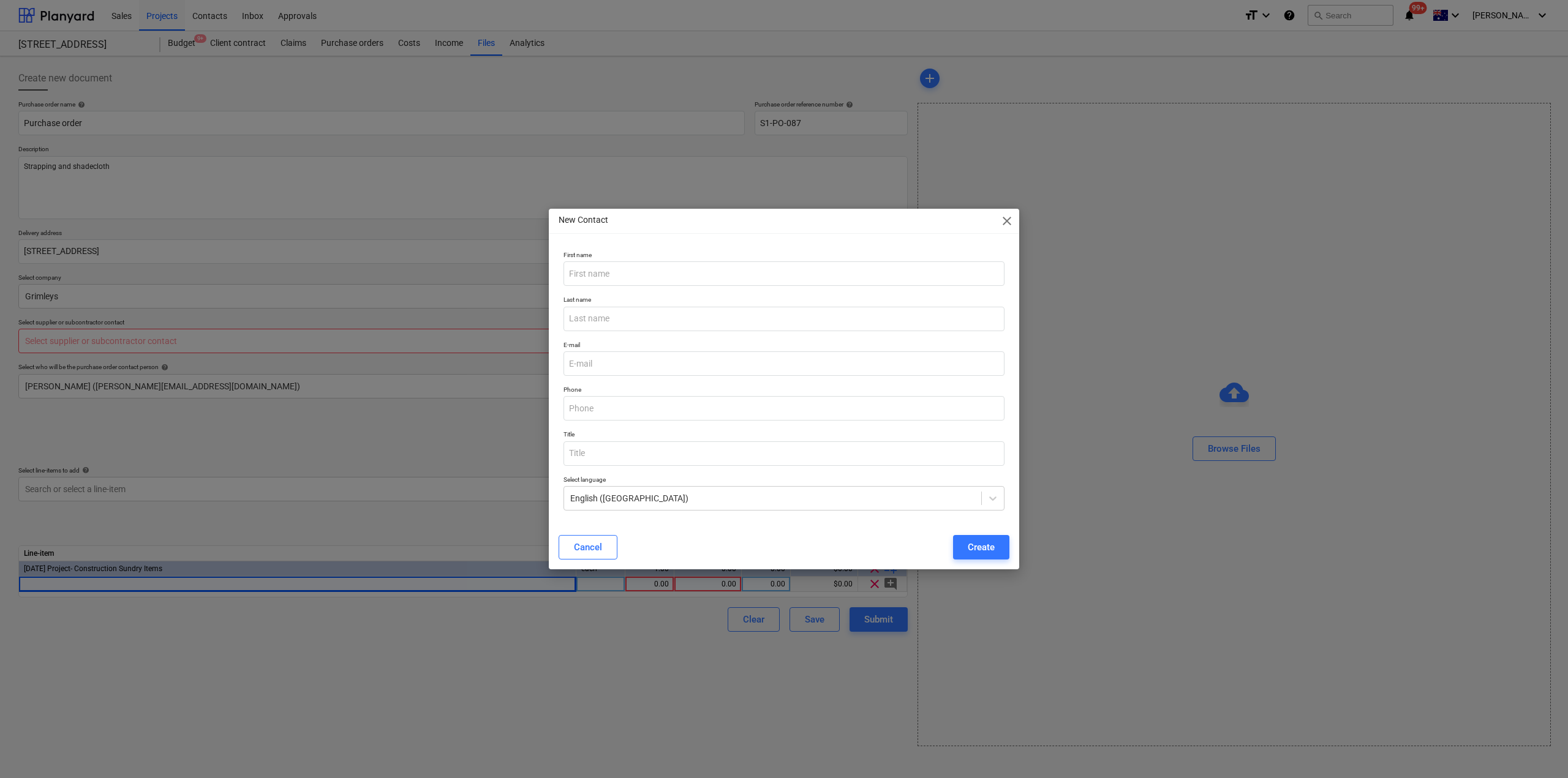
type textarea "x"
click at [722, 363] on input "email" at bounding box center [784, 363] width 441 height 24
paste input "[EMAIL_ADDRESS][DOMAIN_NAME]"
type input "[EMAIL_ADDRESS][DOMAIN_NAME]"
click at [676, 273] on input "text" at bounding box center [784, 273] width 441 height 24
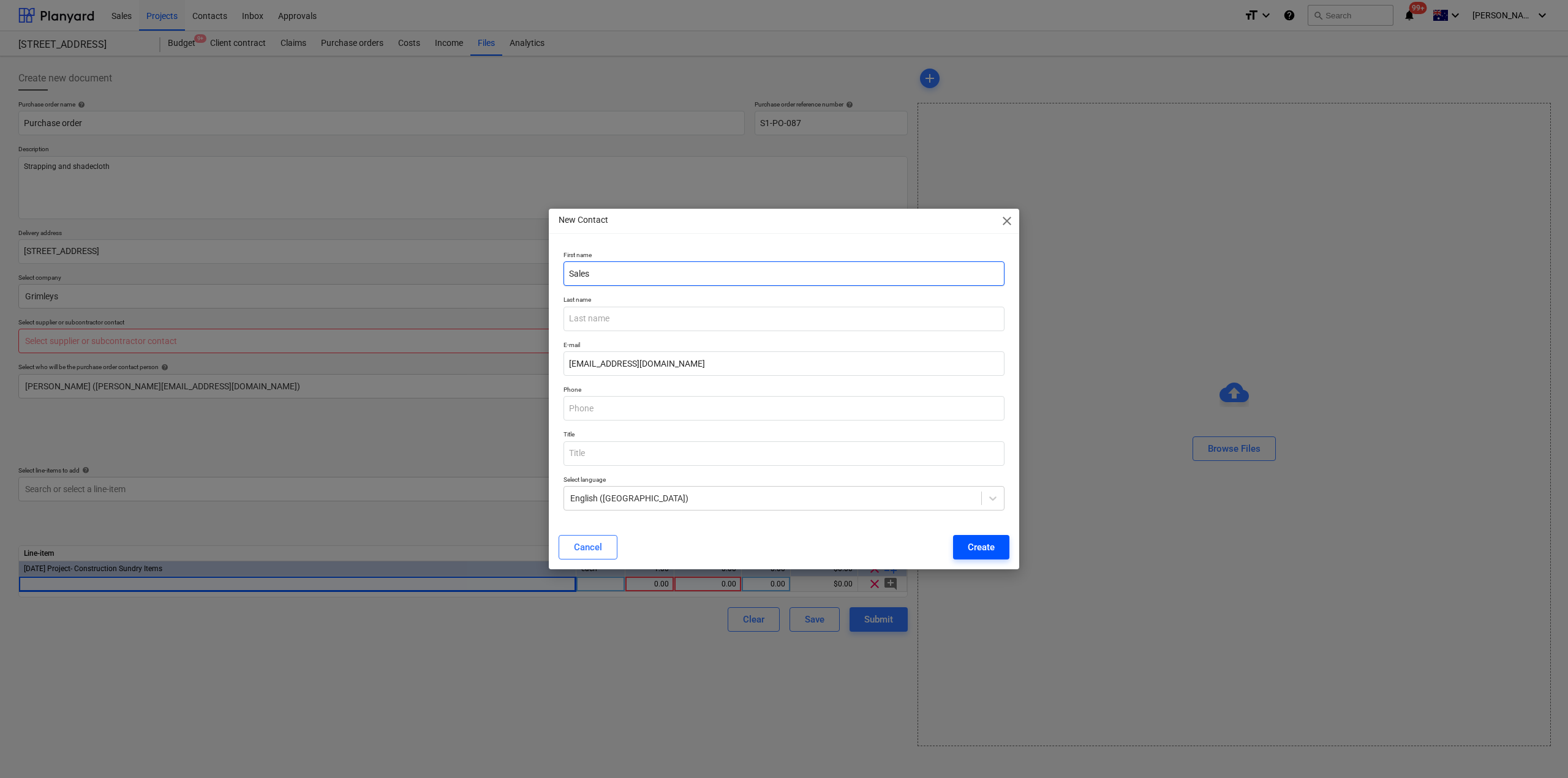
type input "Sales"
click at [997, 551] on button "Create" at bounding box center [981, 547] width 57 height 24
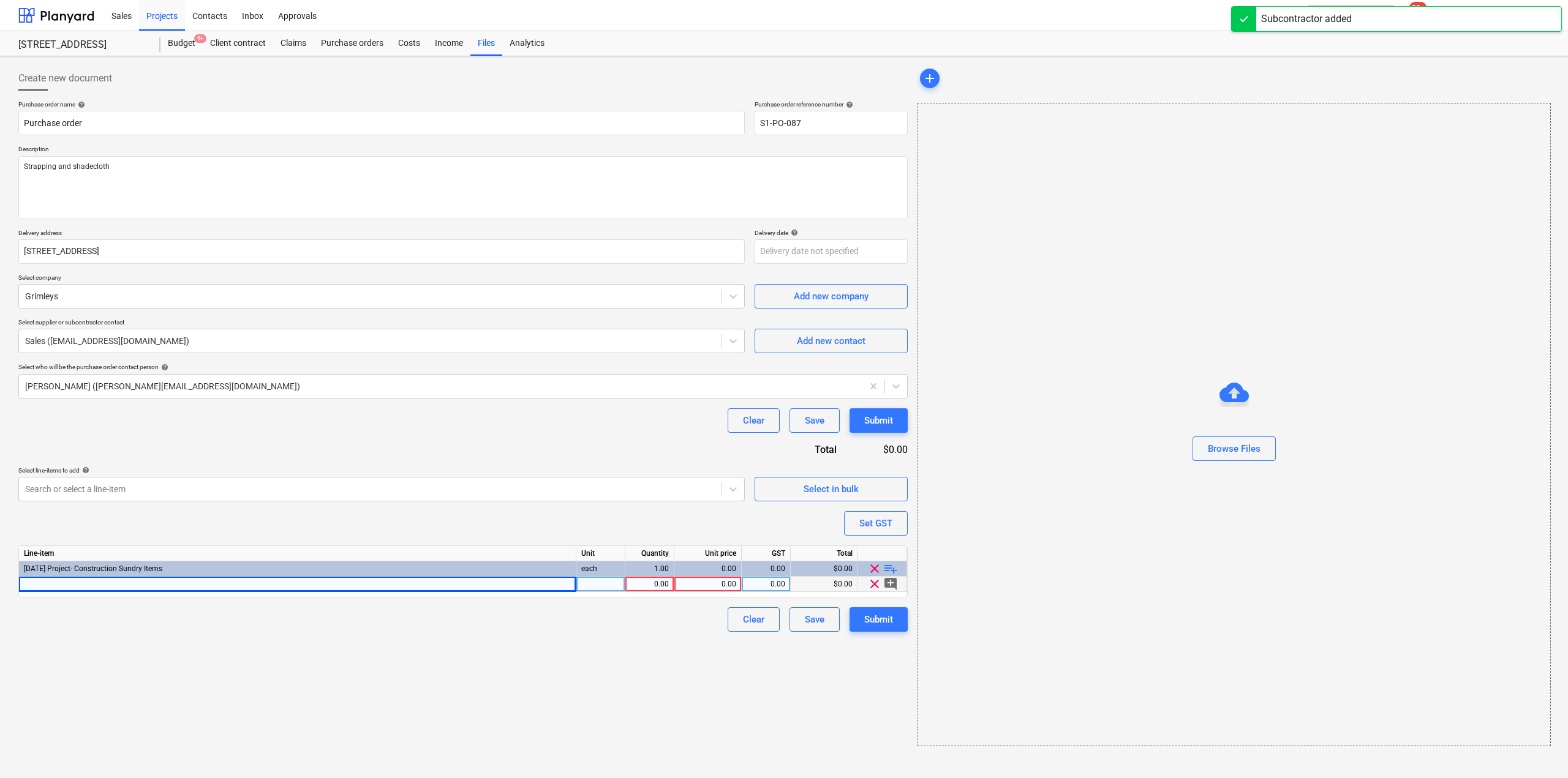
click at [654, 587] on div "0.00" at bounding box center [650, 584] width 39 height 15
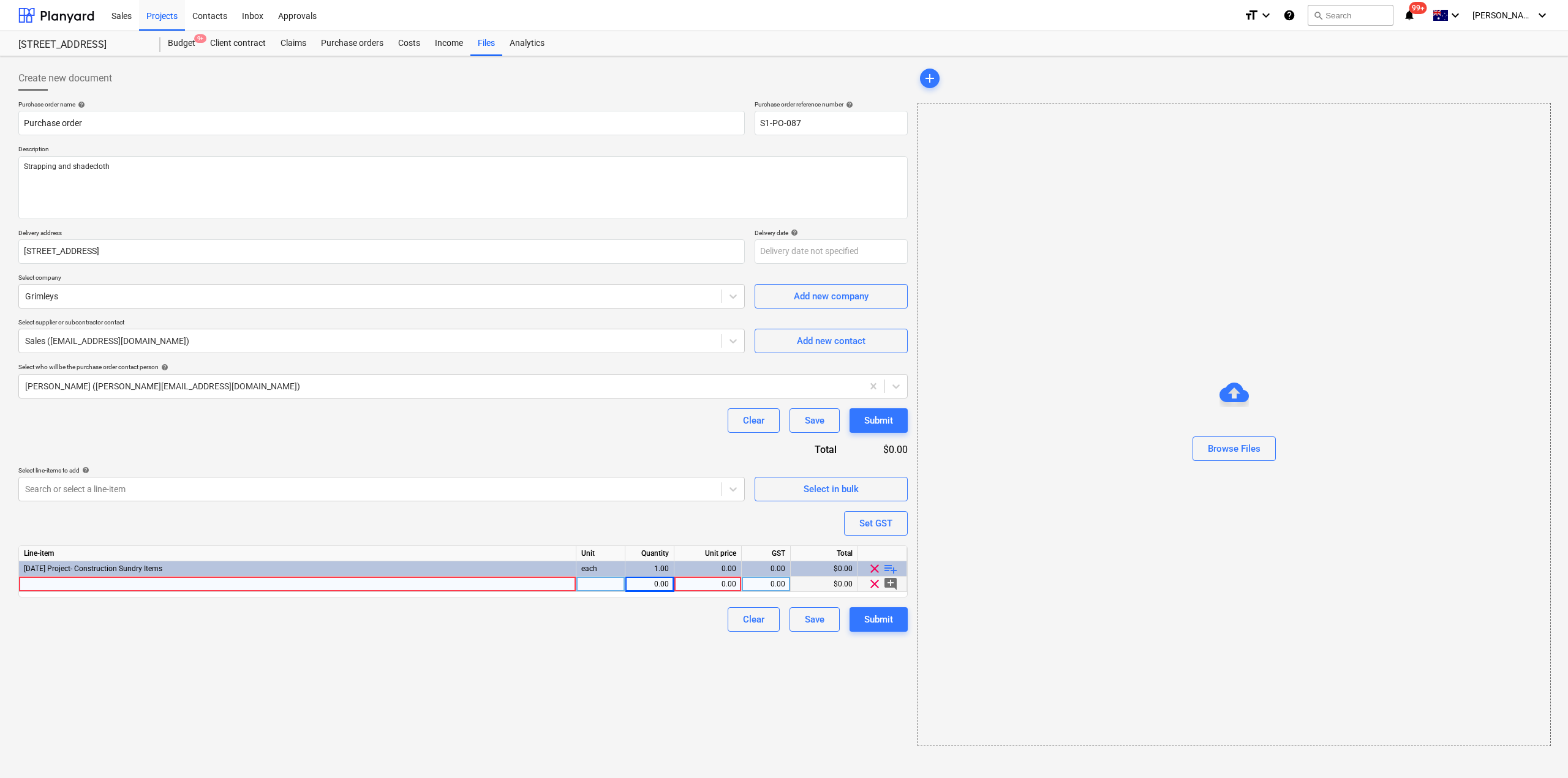
click at [465, 590] on div at bounding box center [298, 584] width 558 height 15
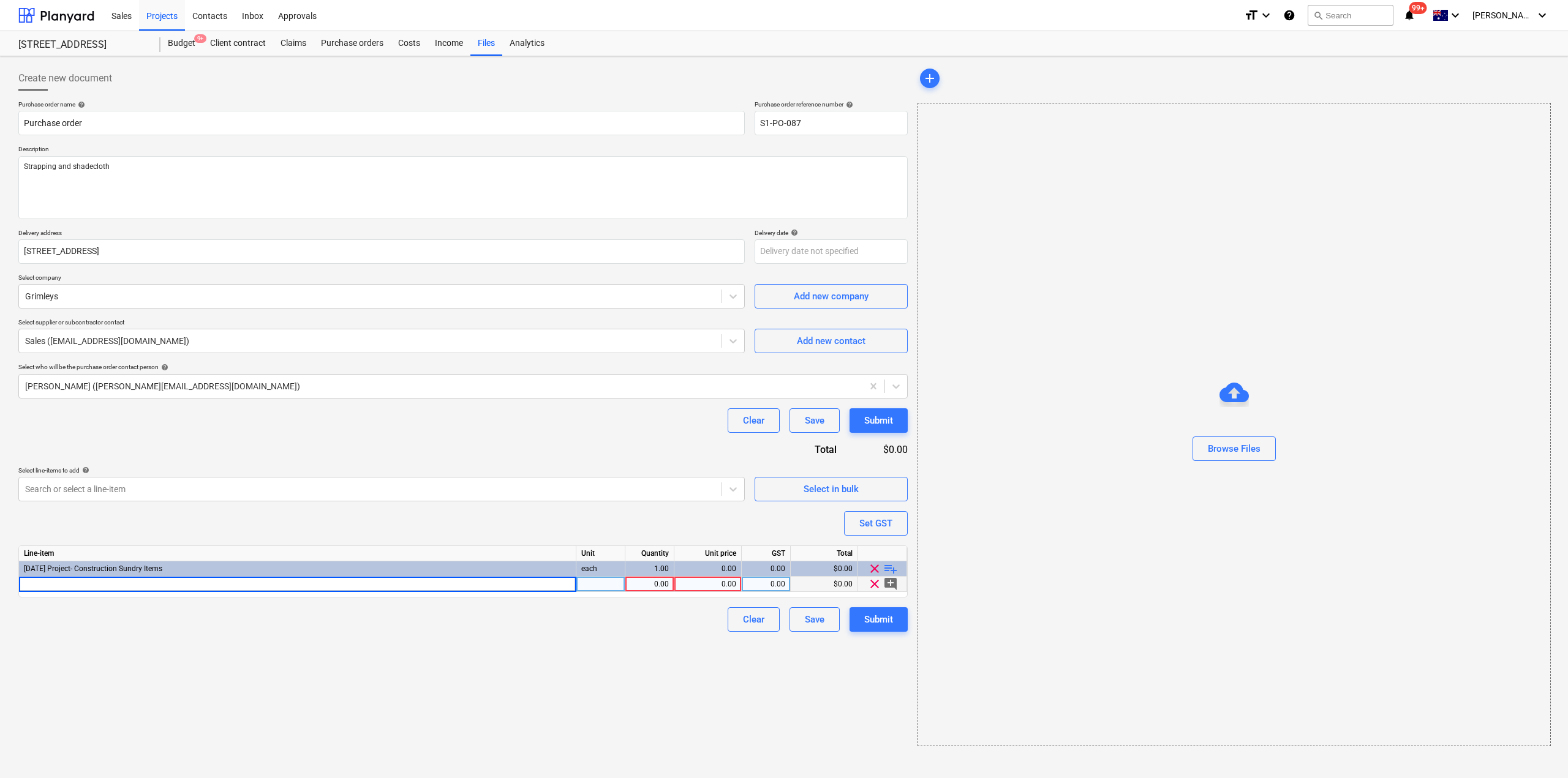
type textarea "x"
type input "Sundry items"
type textarea "x"
type input "479.32"
click at [734, 687] on div "Create new document Purchase order name help Purchase order Purchase order refe…" at bounding box center [462, 406] width 899 height 690
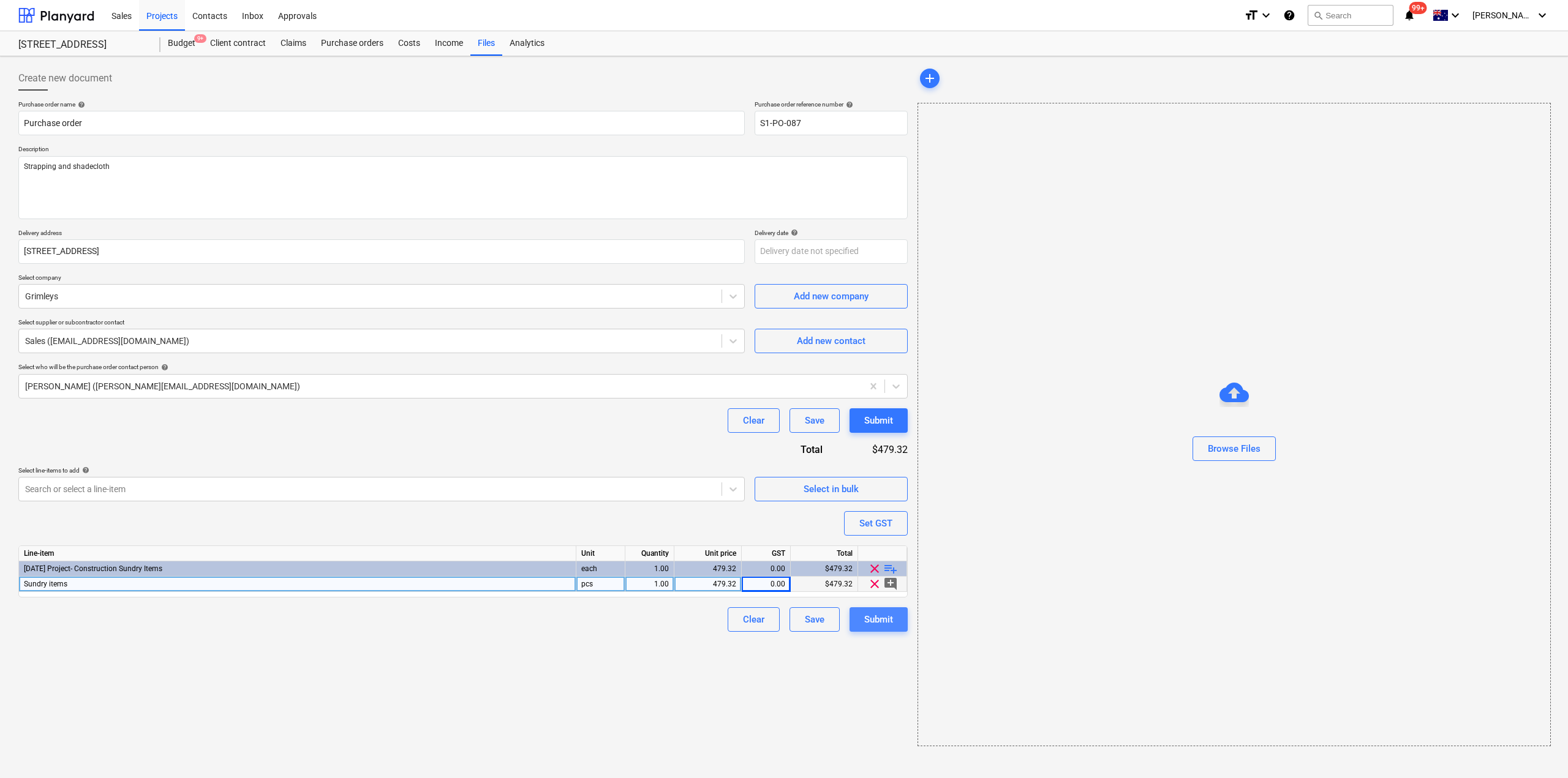
click at [889, 619] on div "Submit" at bounding box center [879, 620] width 29 height 16
type textarea "x"
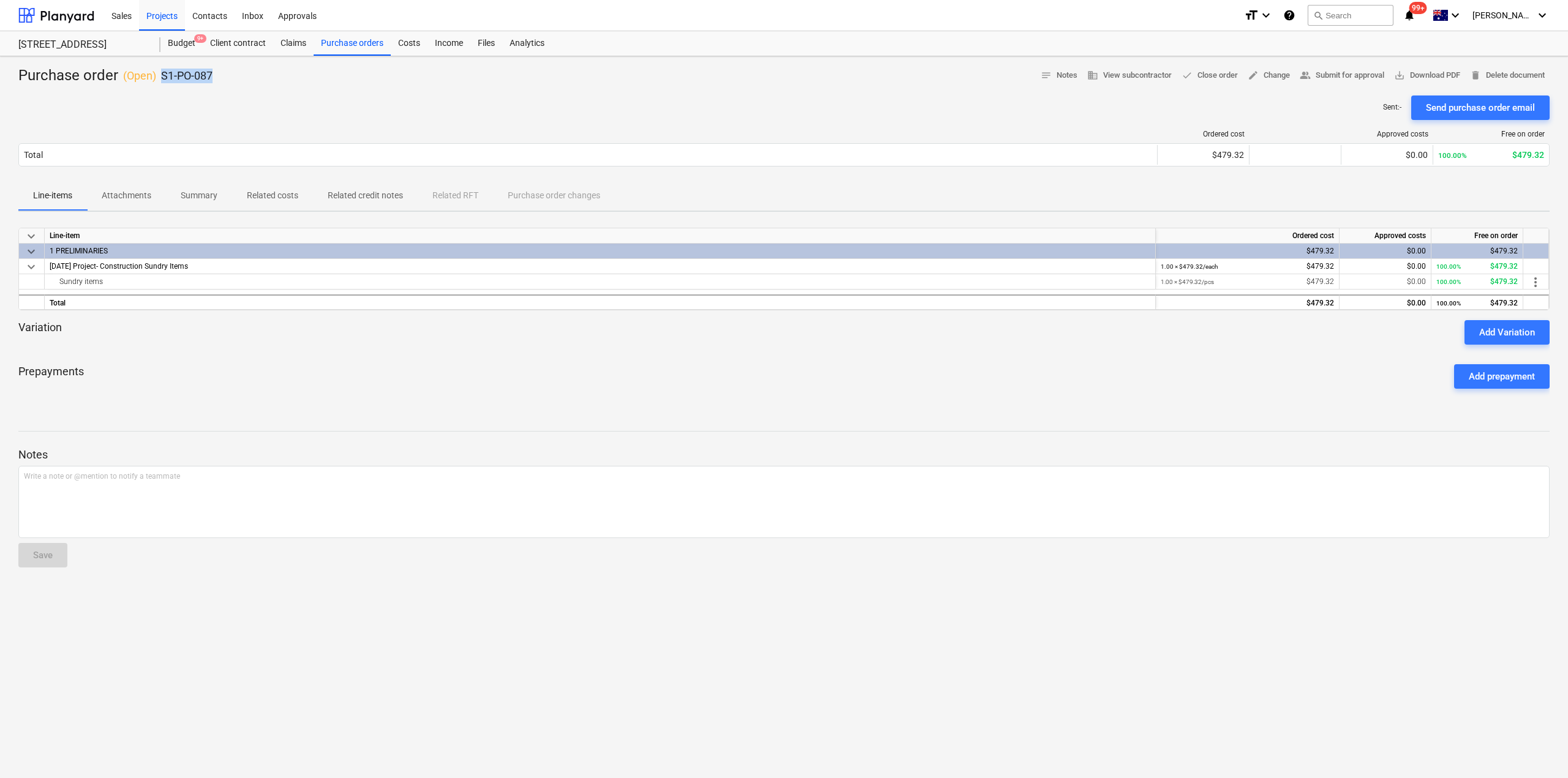
drag, startPoint x: 216, startPoint y: 78, endPoint x: 161, endPoint y: 77, distance: 55.0
click at [161, 77] on div "Purchase order ( Open ) S1-PO-087 notes Notes business View subcontractor done …" at bounding box center [784, 76] width 1531 height 20
copy p "S1-PO-087"
click at [484, 49] on div "Files" at bounding box center [486, 43] width 31 height 24
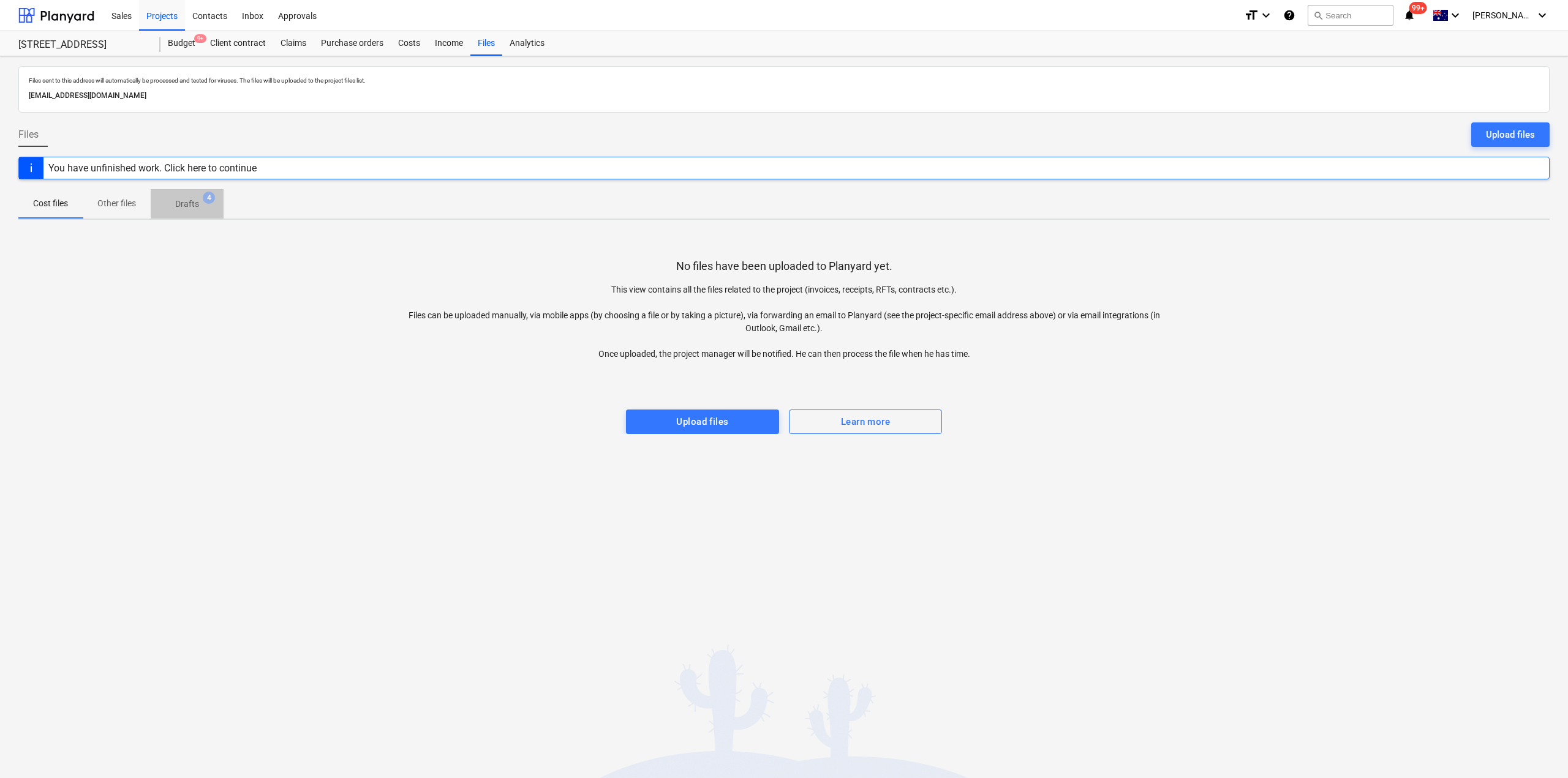
click at [186, 203] on p "Drafts" at bounding box center [187, 204] width 24 height 13
